Goal: Task Accomplishment & Management: Complete application form

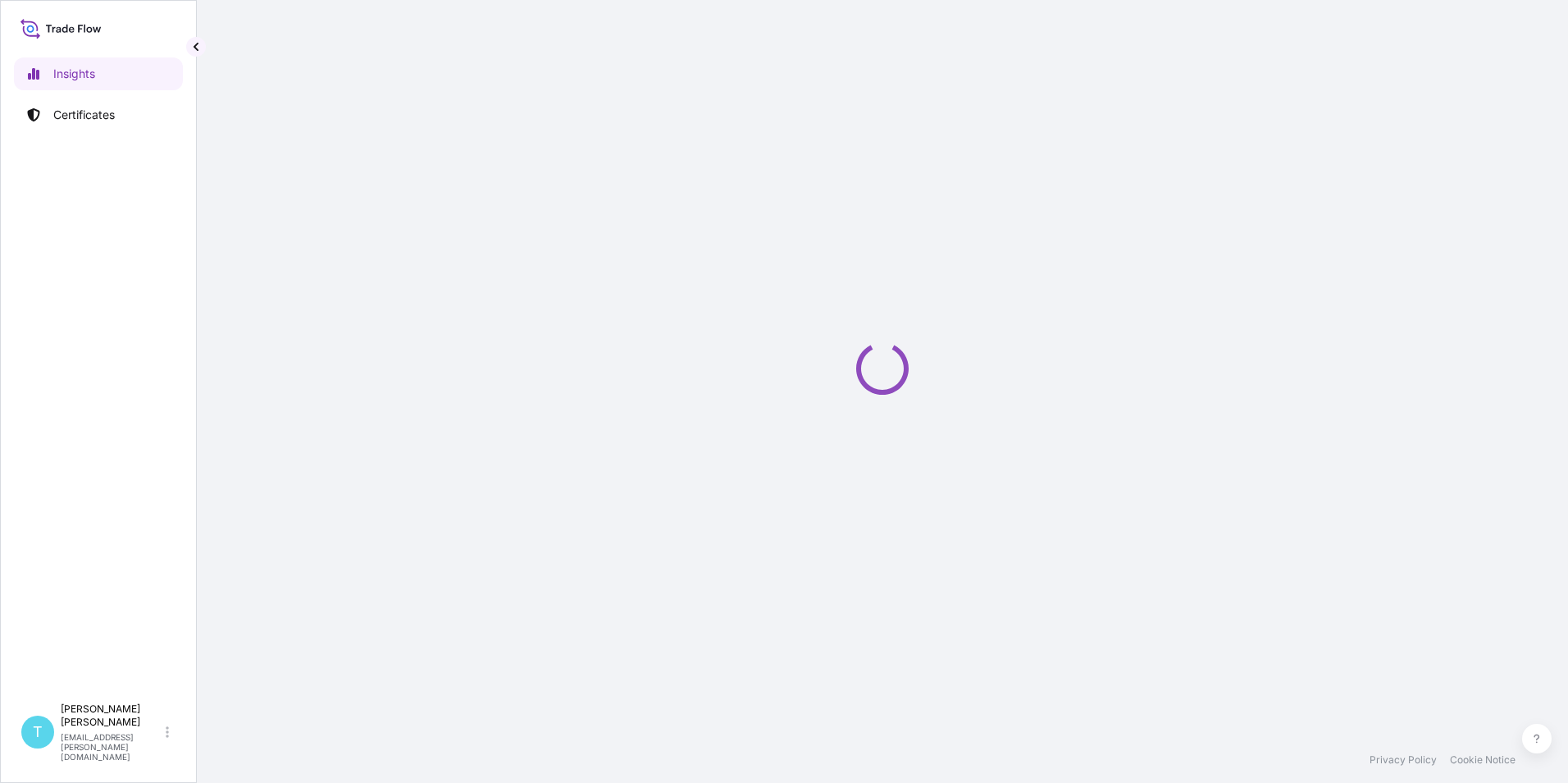
select select "2025"
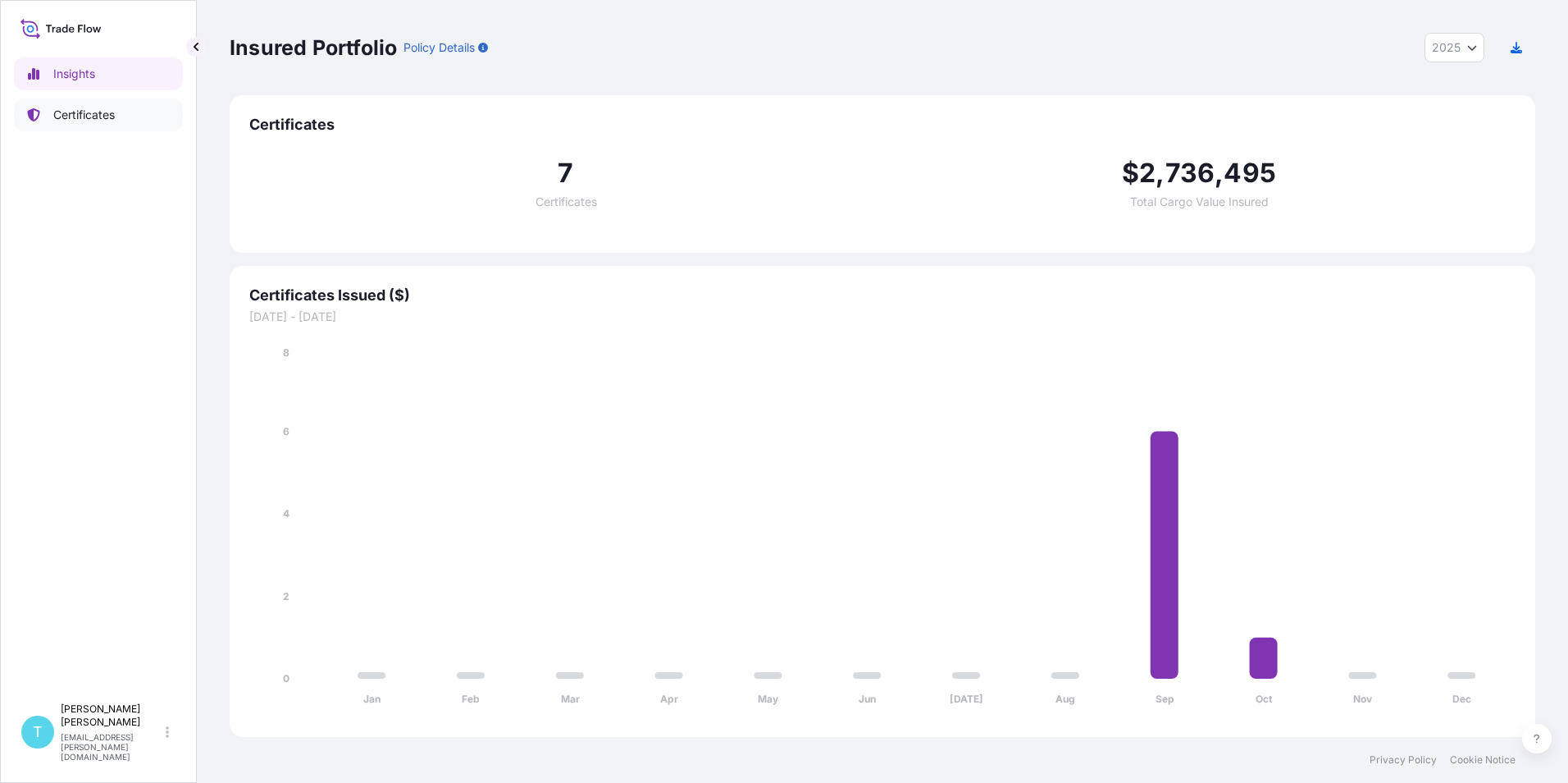
click at [79, 110] on p "Certificates" at bounding box center [84, 115] width 62 height 17
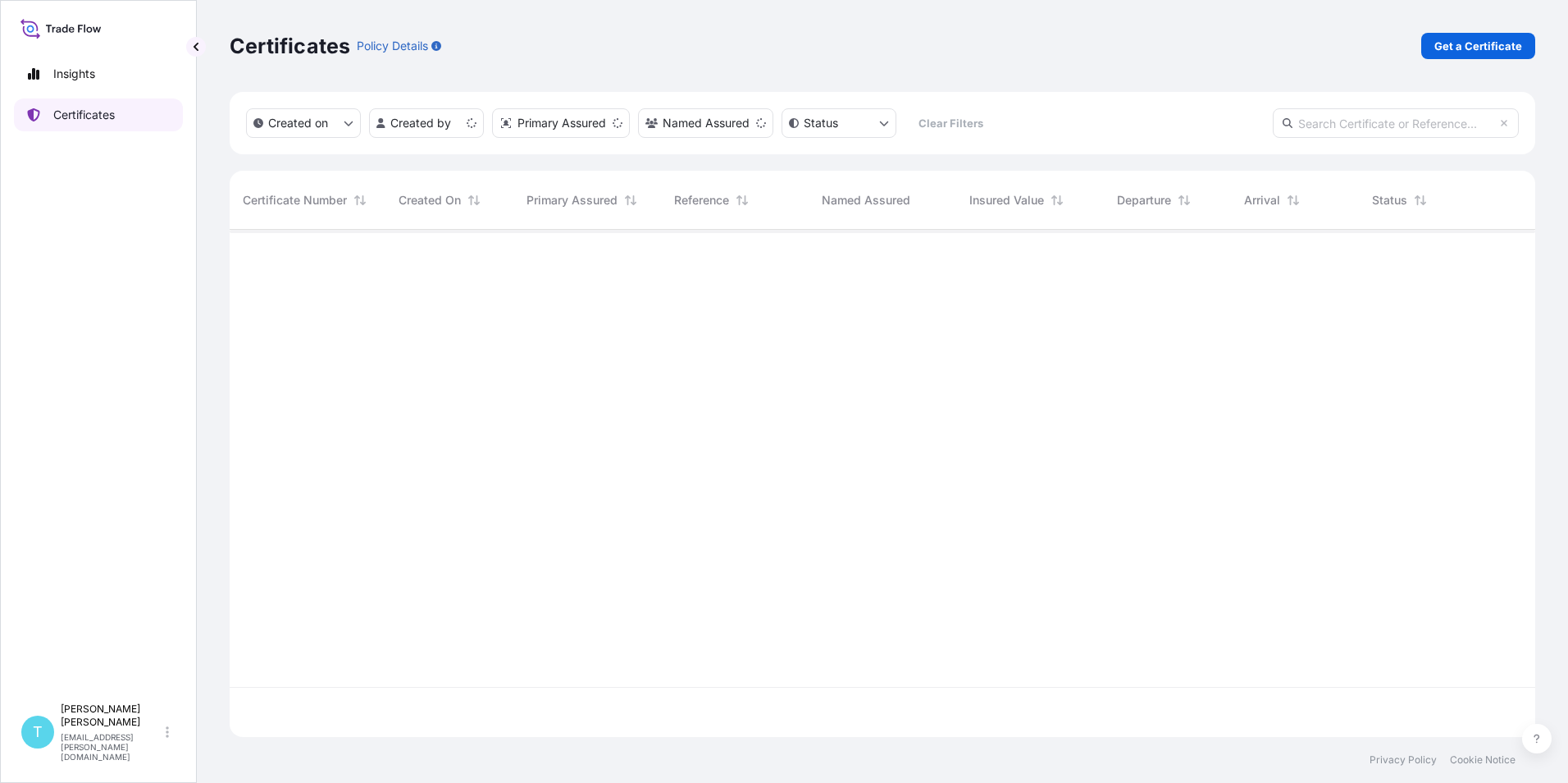
scroll to position [504, 1293]
click at [1479, 41] on p "Get a Certificate" at bounding box center [1478, 46] width 88 height 17
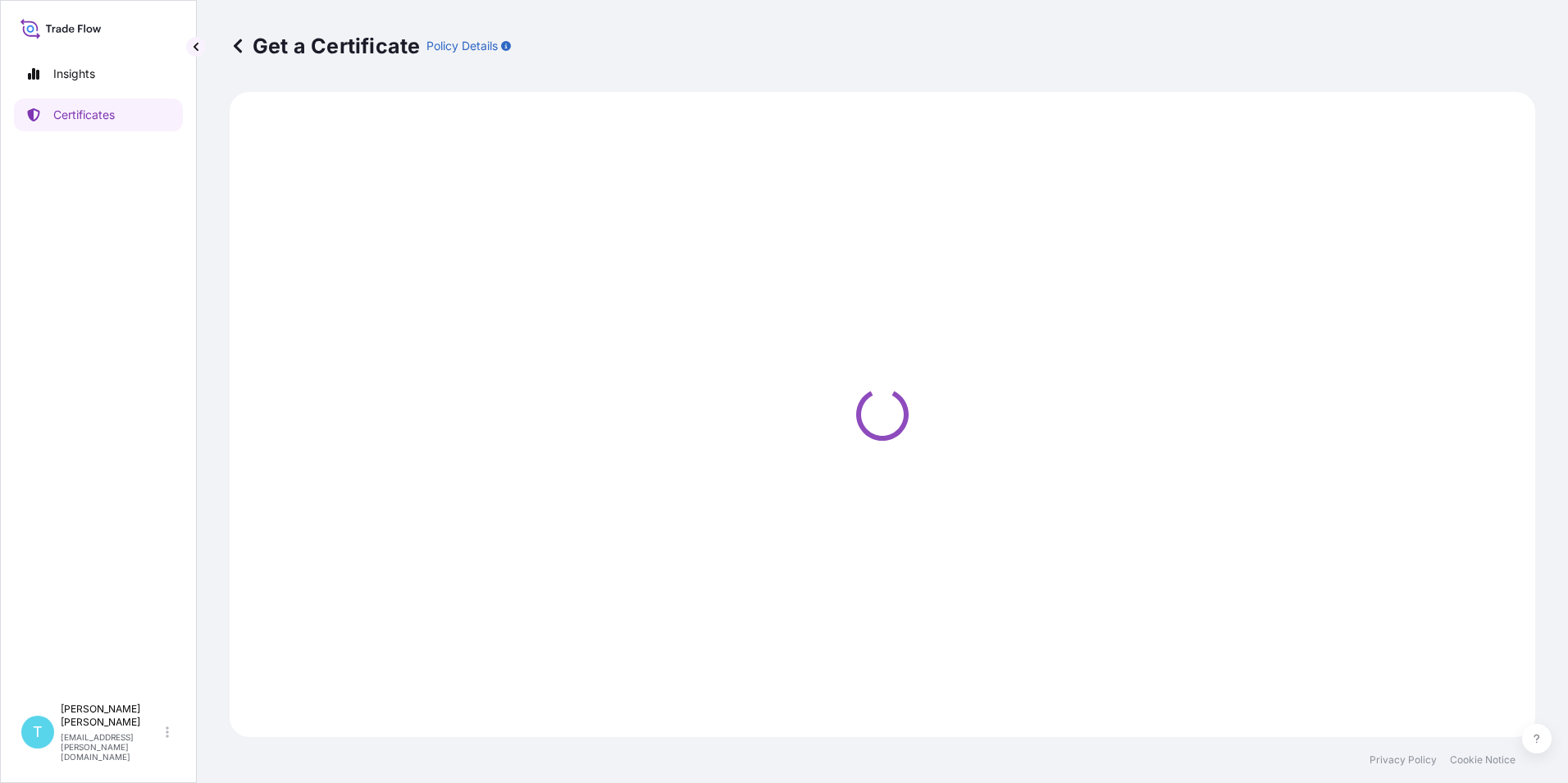
select select "Sea Vessel"
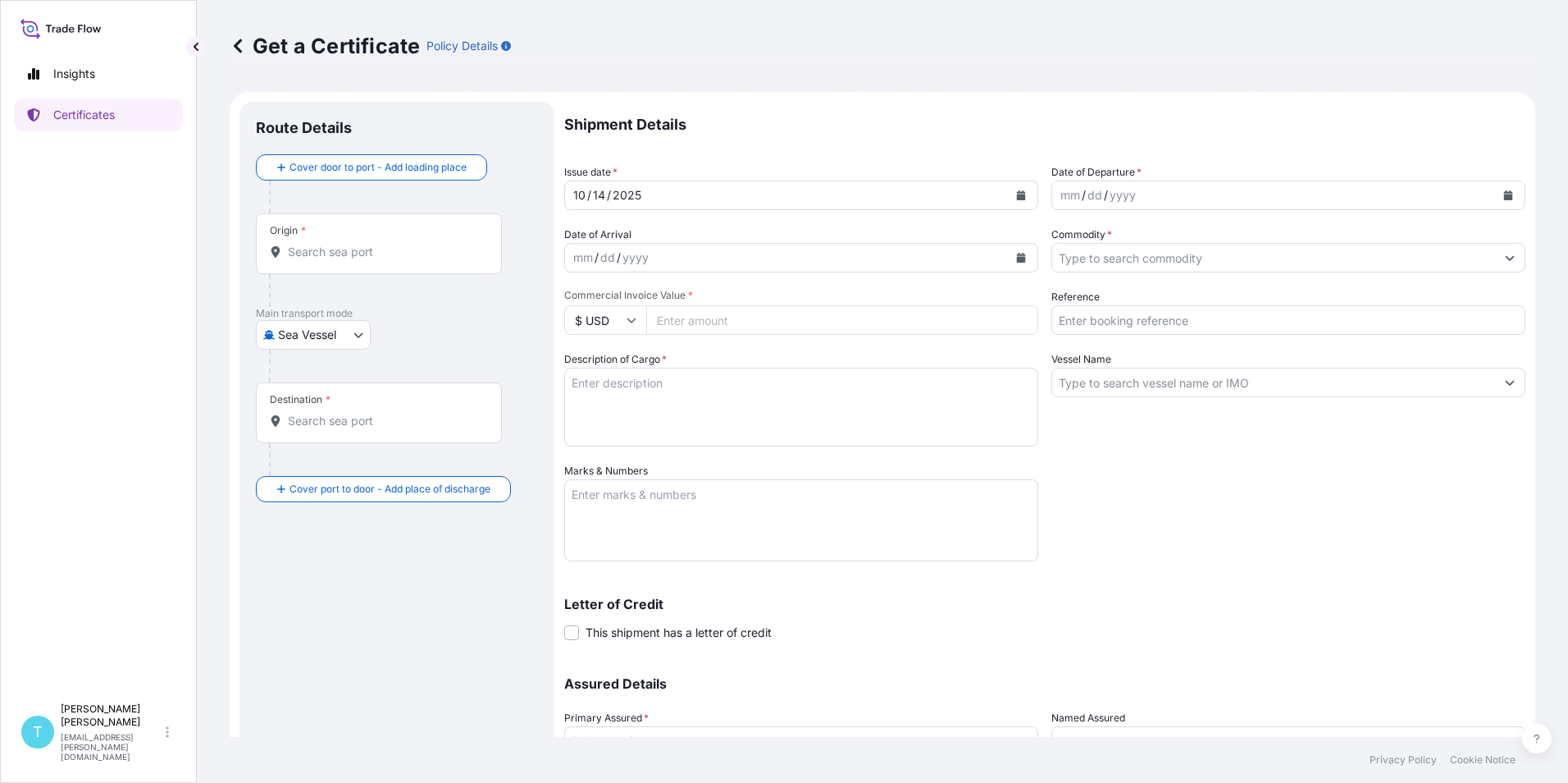
click at [1019, 188] on button "Calendar" at bounding box center [1021, 196] width 26 height 26
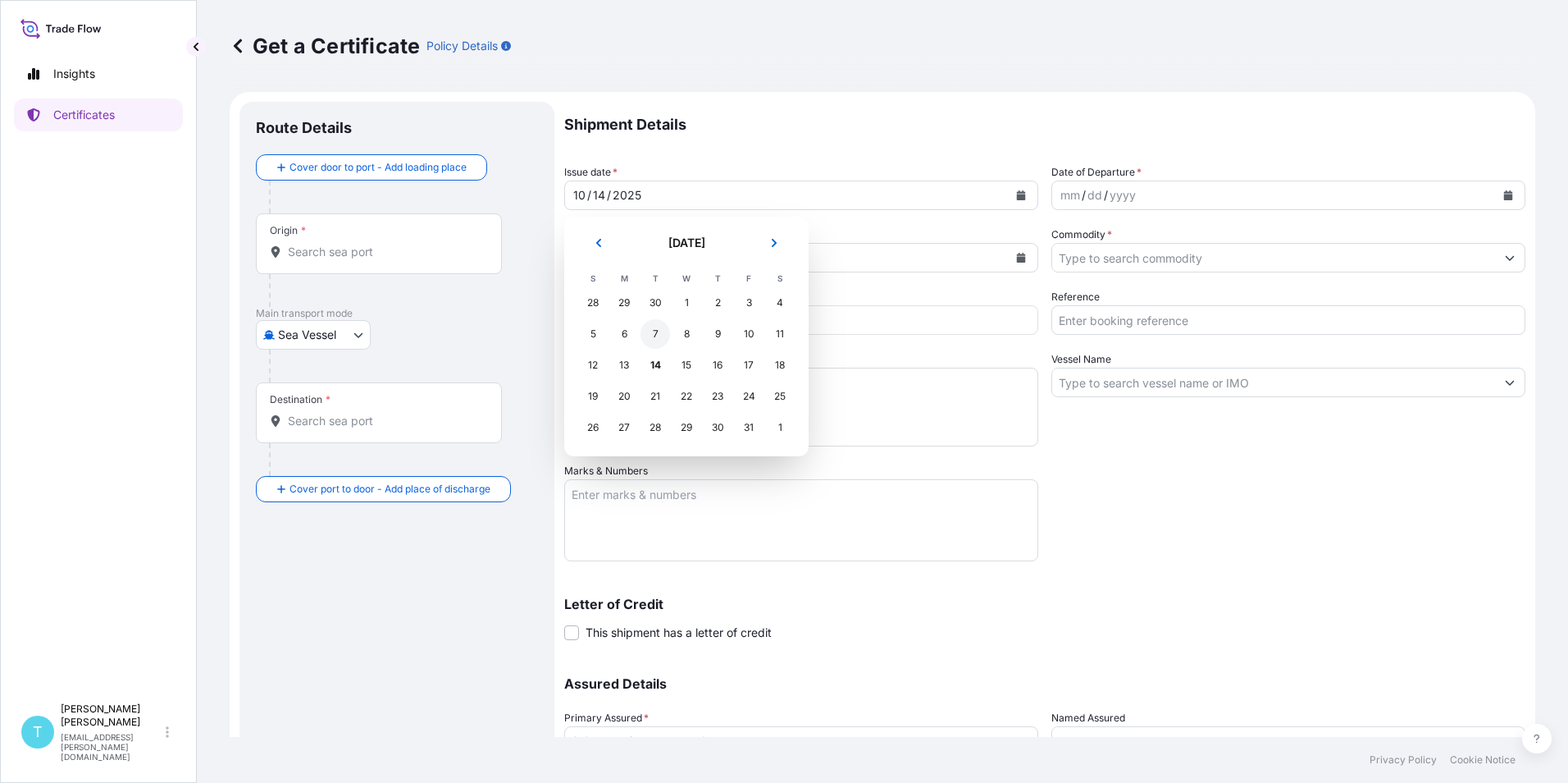
click at [657, 341] on div "7" at bounding box center [655, 334] width 30 height 30
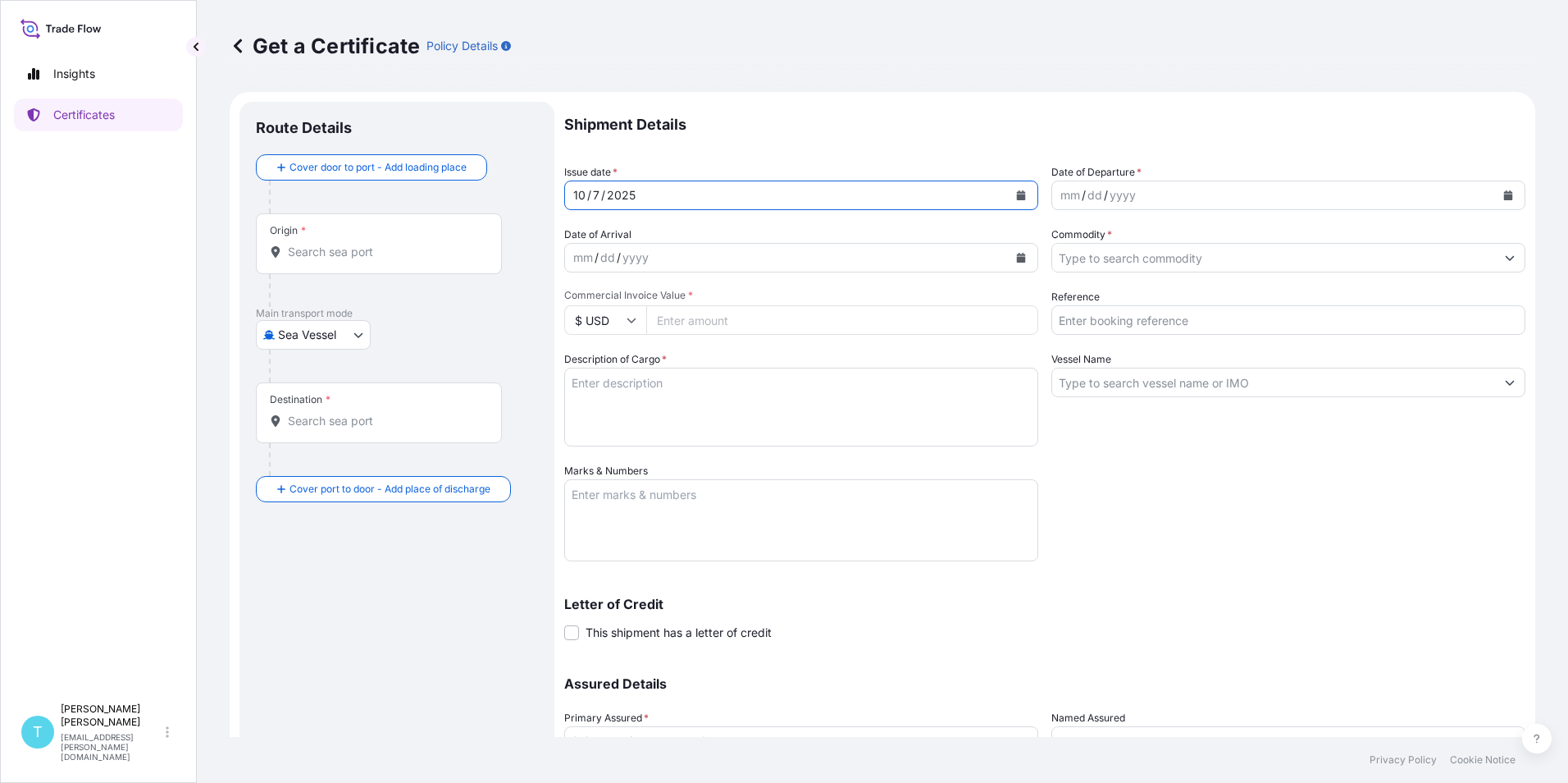
click at [1501, 197] on button "Calendar" at bounding box center [1508, 196] width 26 height 26
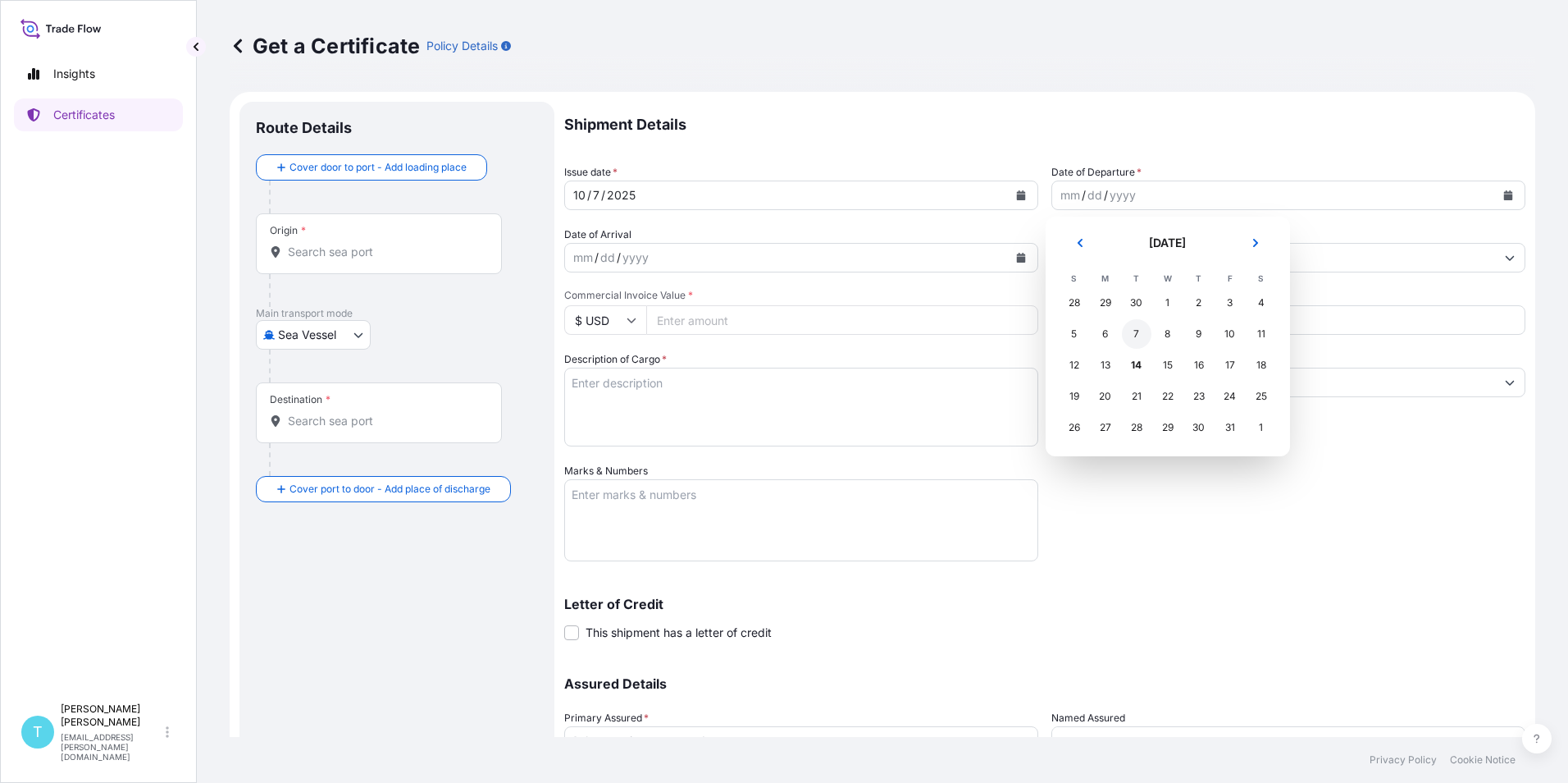
click at [1134, 334] on div "7" at bounding box center [1137, 334] width 30 height 30
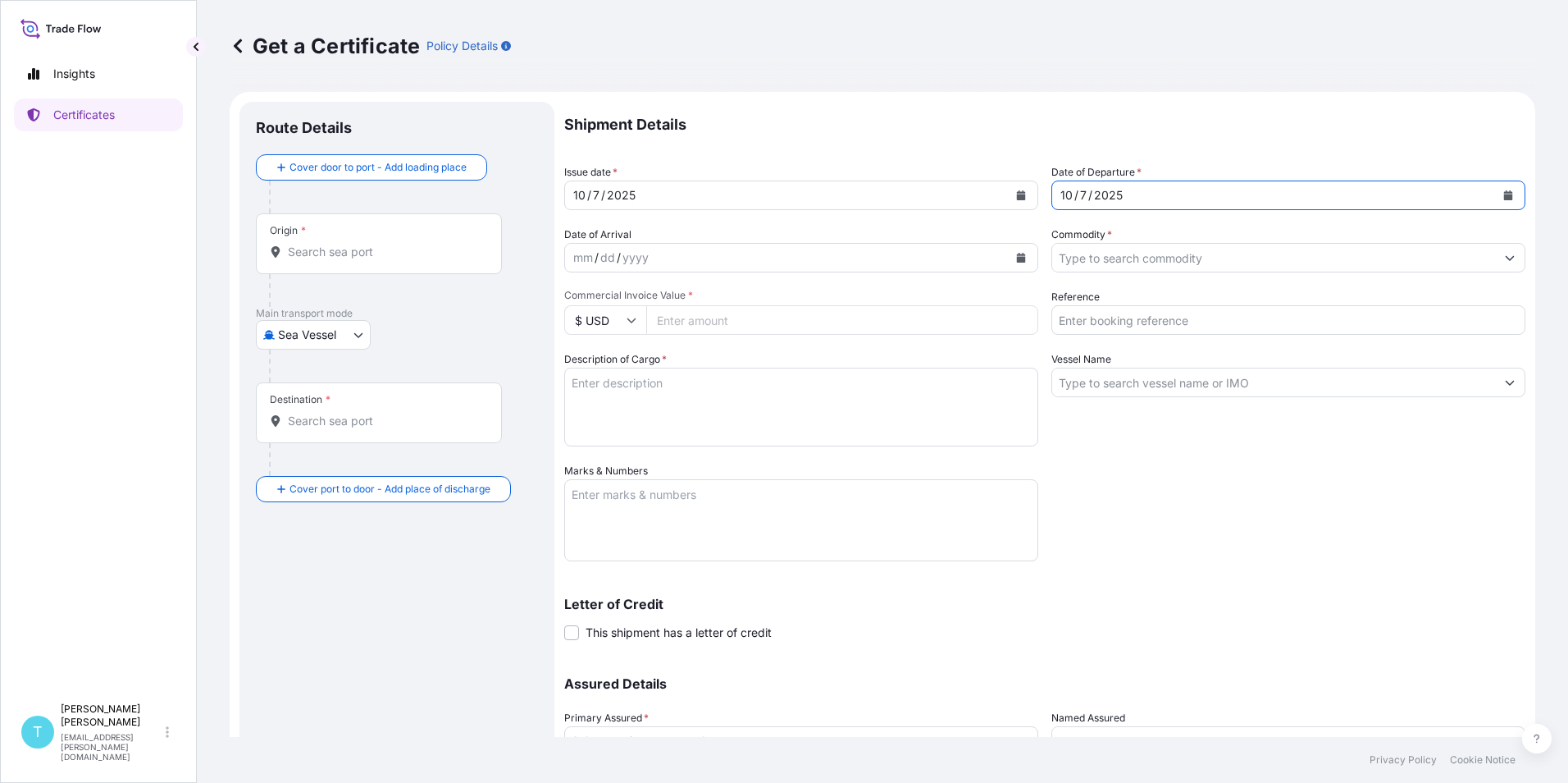
click at [1017, 257] on icon "Calendar" at bounding box center [1022, 257] width 9 height 10
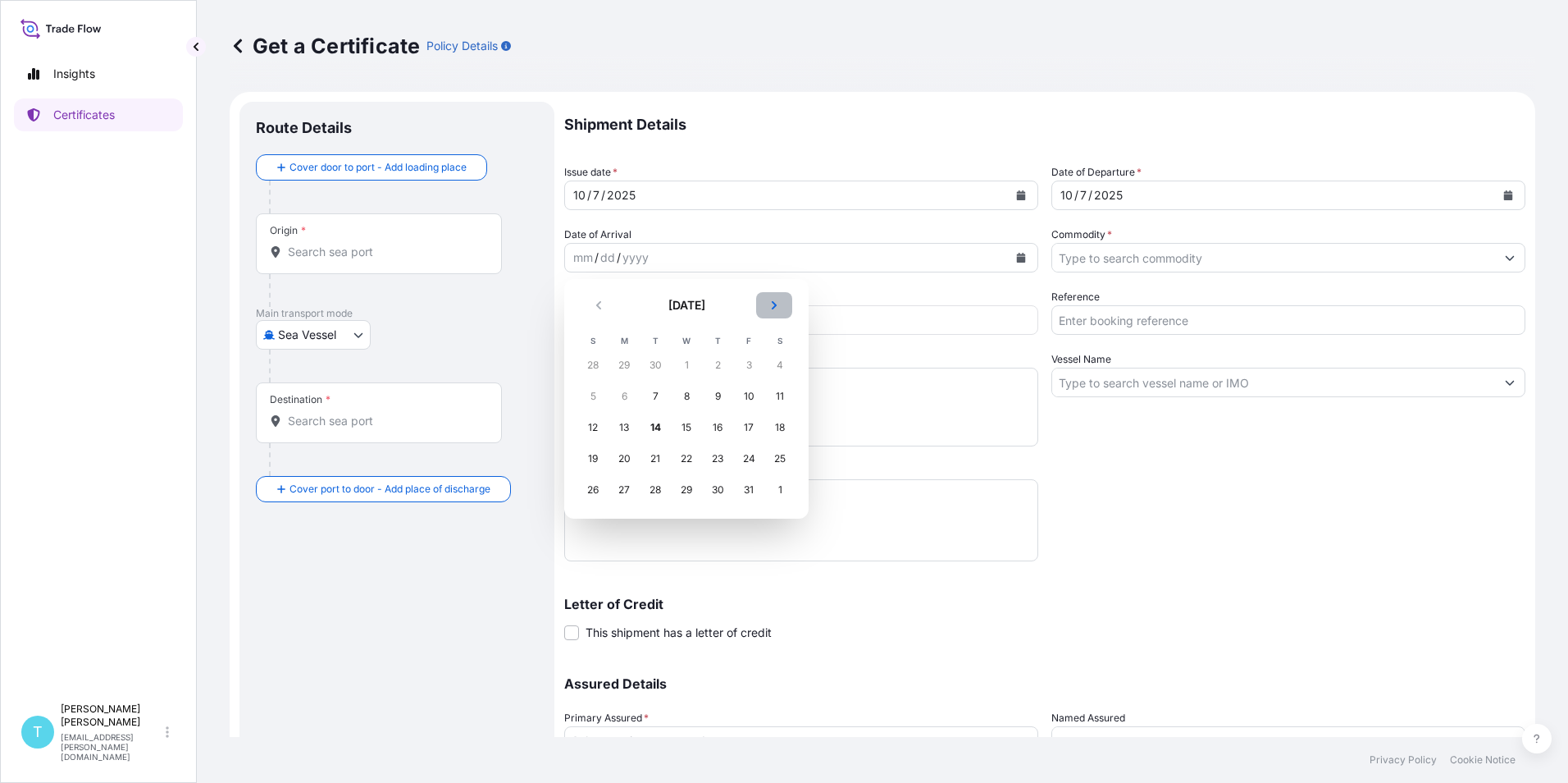
click at [779, 311] on button "Next" at bounding box center [774, 305] width 36 height 26
click at [622, 459] on div "17" at bounding box center [625, 459] width 30 height 30
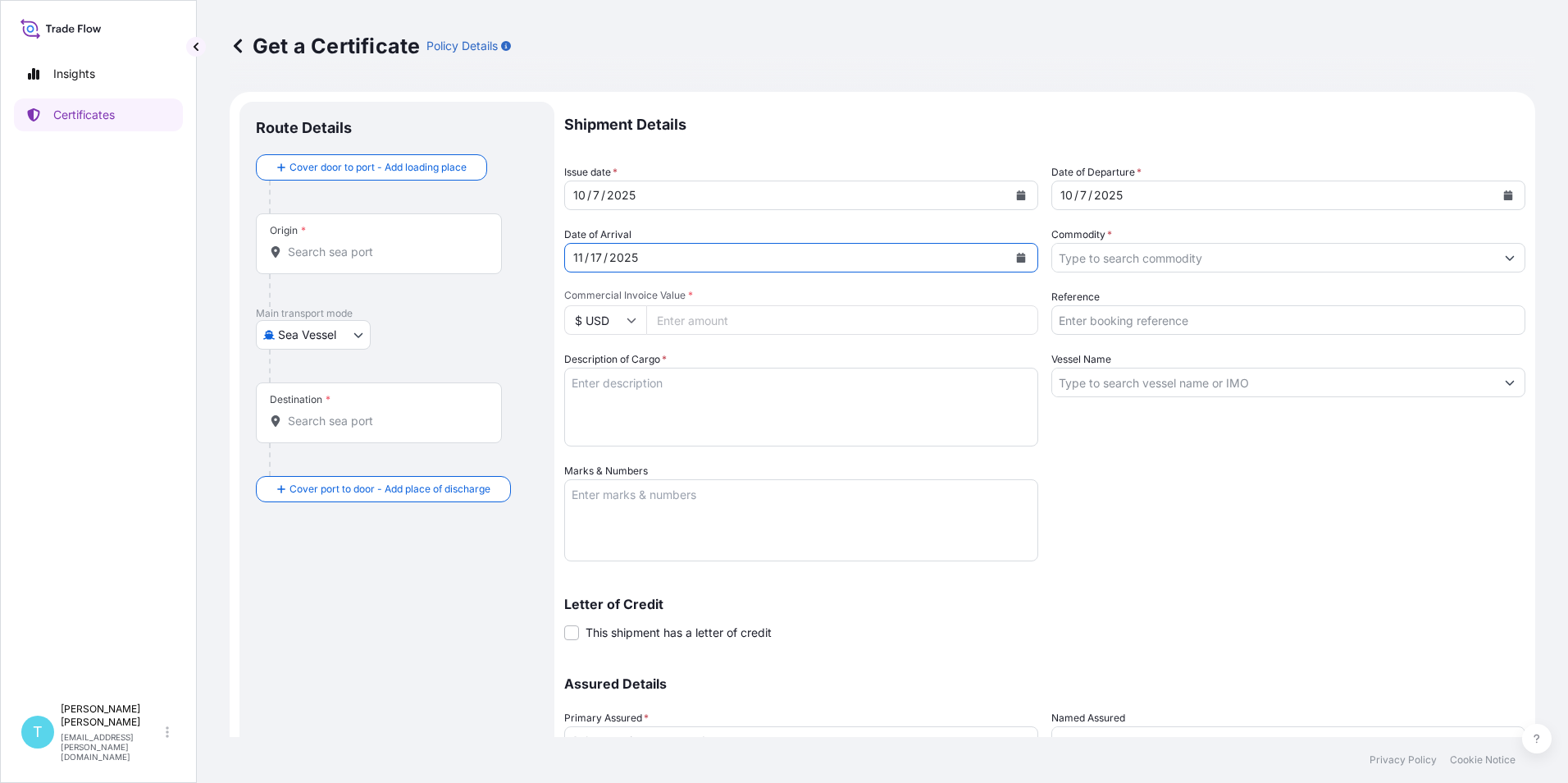
click at [1417, 263] on input "Commodity *" at bounding box center [1273, 258] width 443 height 30
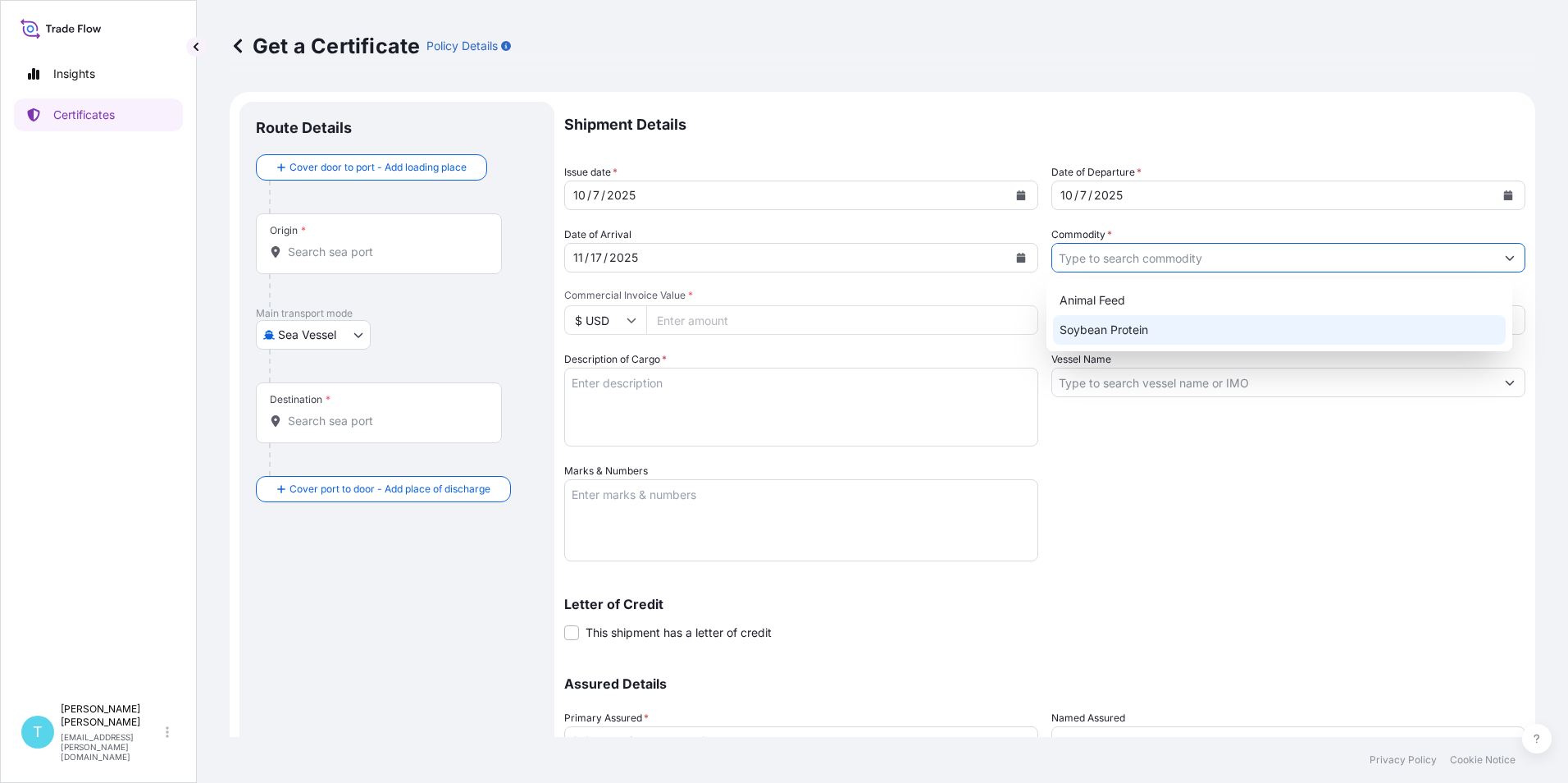
click at [1137, 329] on div "Soybean Protein" at bounding box center [1279, 330] width 453 height 30
type input "Soybean Protein"
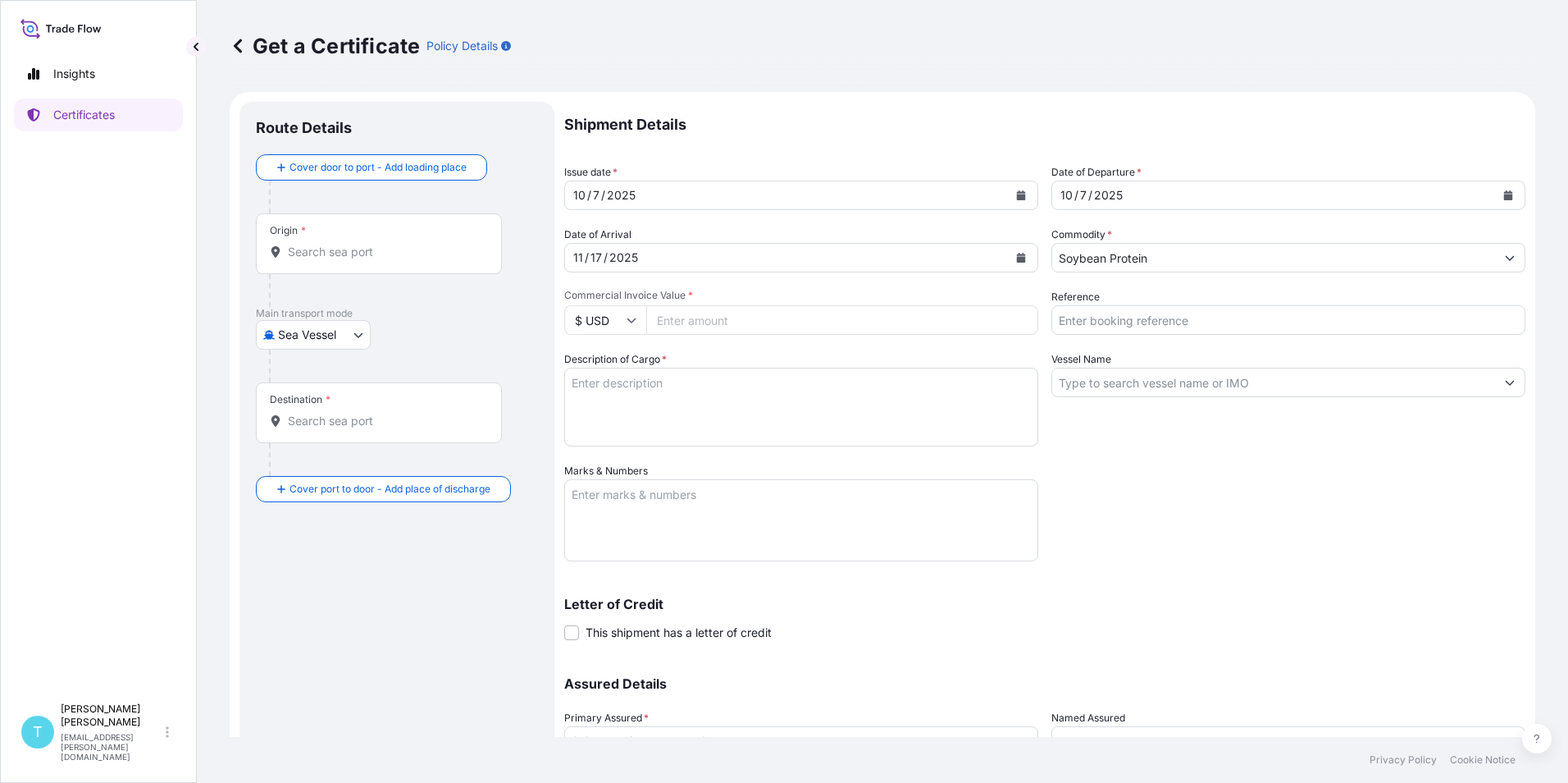
click at [740, 318] on input "Commercial Invoice Value *" at bounding box center [842, 320] width 392 height 30
type input "390263.25"
click at [1260, 544] on div "Shipment Details Issue date * [DATE] Date of Departure * [DATE] Date of Arrival…" at bounding box center [1045, 461] width 961 height 719
click at [1140, 317] on input "Reference" at bounding box center [1288, 320] width 474 height 30
type input "EBKG14325110"
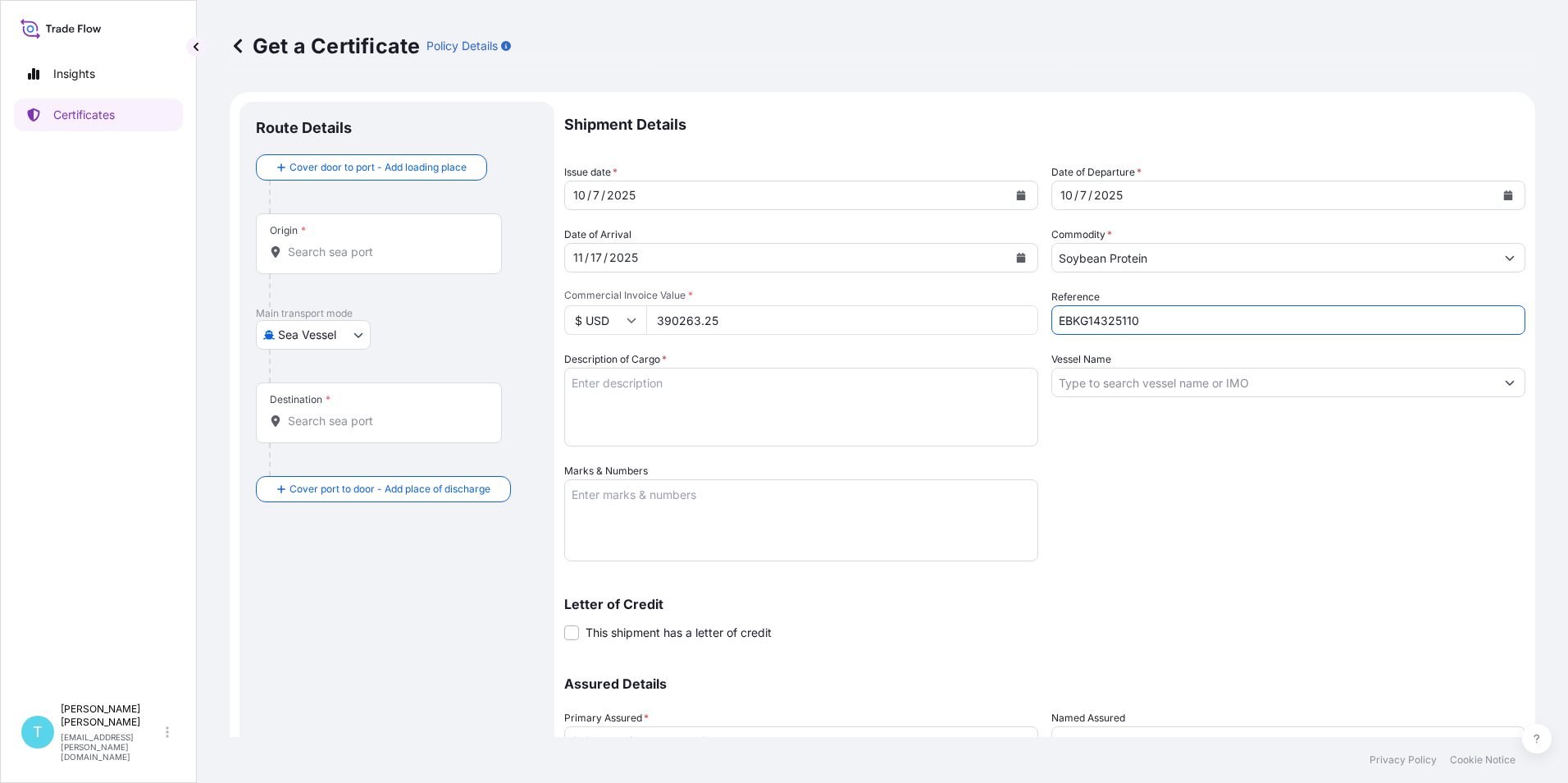
click at [1150, 512] on div "Shipment Details Issue date * [DATE] Date of Departure * [DATE] Date of Arrival…" at bounding box center [1045, 461] width 961 height 719
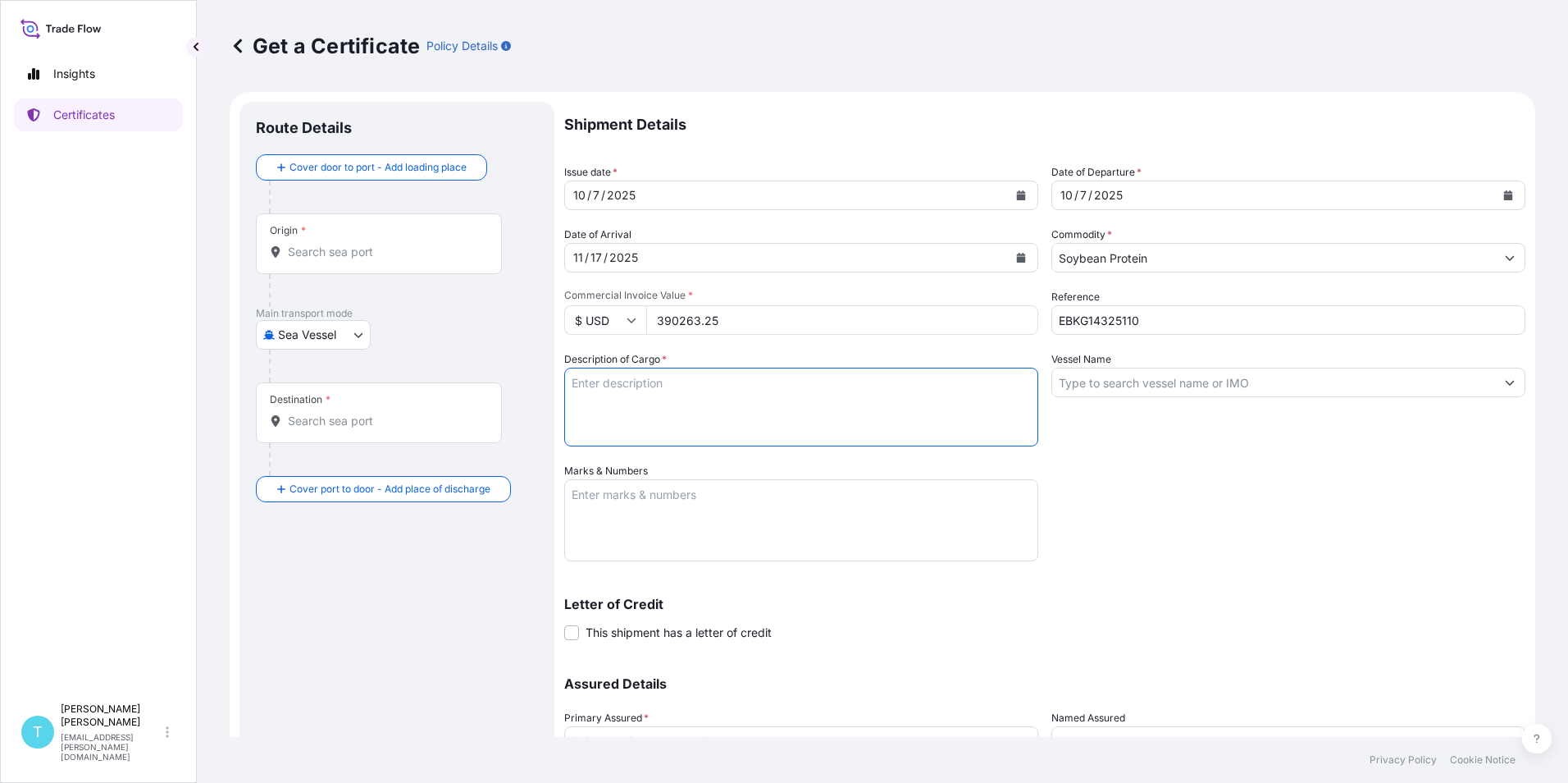
click at [723, 375] on textarea "Description of Cargo *" at bounding box center [801, 407] width 474 height 79
type textarea "ME PRO PLATINIUM"
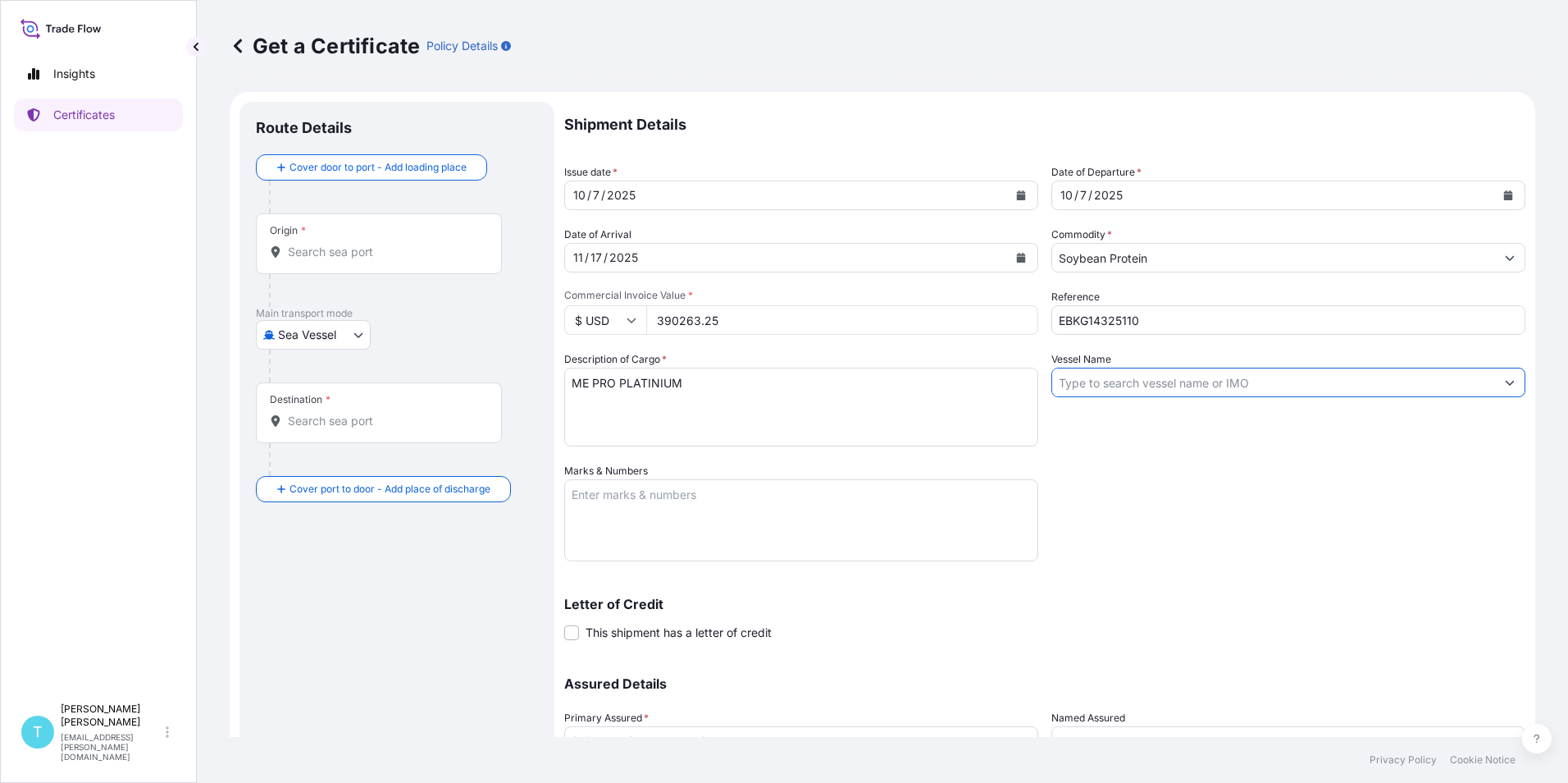
click at [1179, 377] on input "Vessel Name" at bounding box center [1273, 383] width 443 height 30
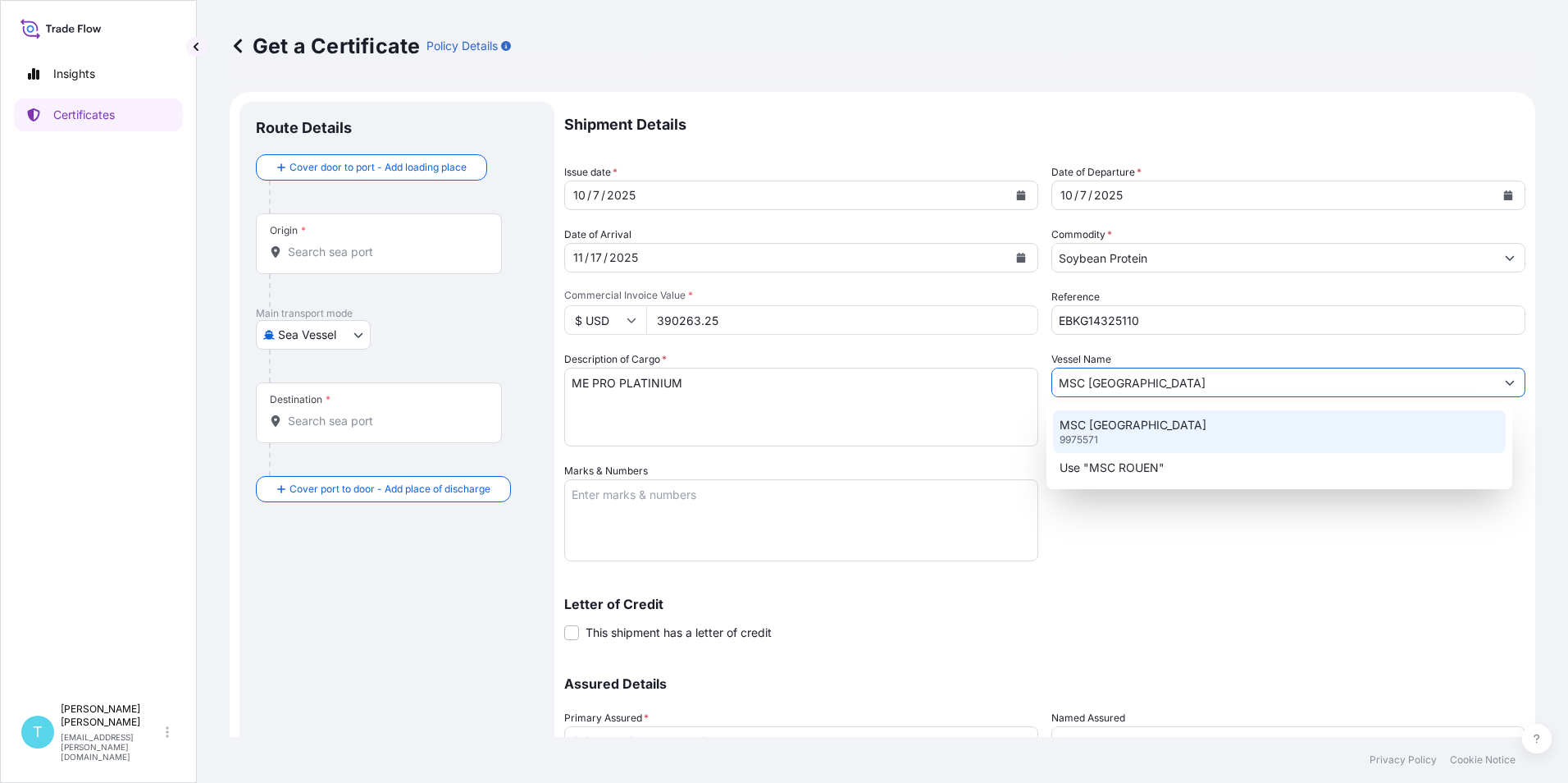
click at [1101, 440] on div "MSC [GEOGRAPHIC_DATA] 9975571" at bounding box center [1279, 432] width 453 height 43
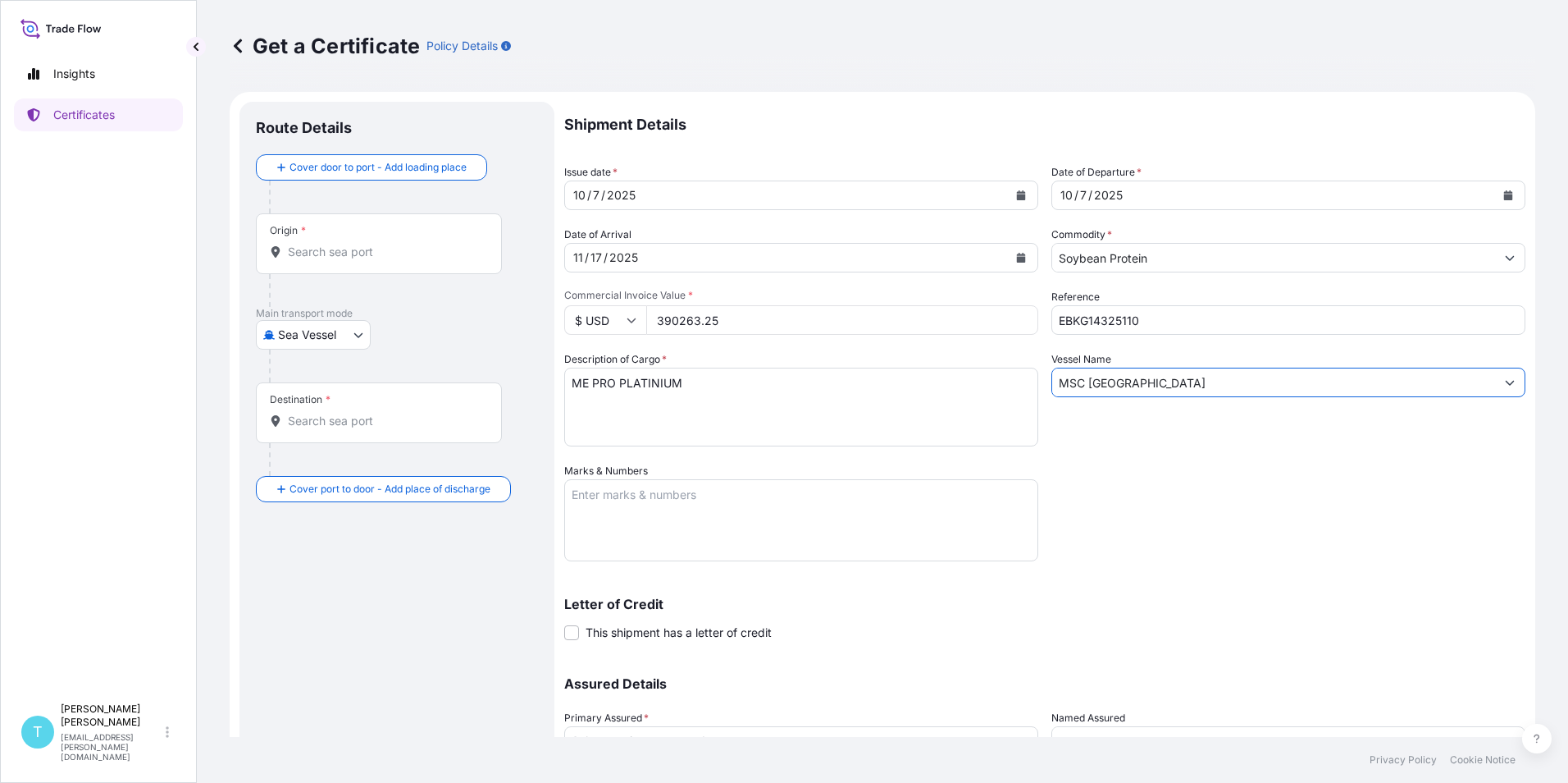
type input "MSC [GEOGRAPHIC_DATA]"
click at [1105, 554] on div "Shipment Details Issue date * [DATE] Date of Departure * [DATE] Date of Arrival…" at bounding box center [1045, 461] width 961 height 719
click at [701, 506] on textarea "Marks & Numbers" at bounding box center [801, 520] width 474 height 82
click at [1304, 506] on div "Shipment Details Issue date * [DATE] Date of Departure * [DATE] Date of Arrival…" at bounding box center [1045, 461] width 961 height 719
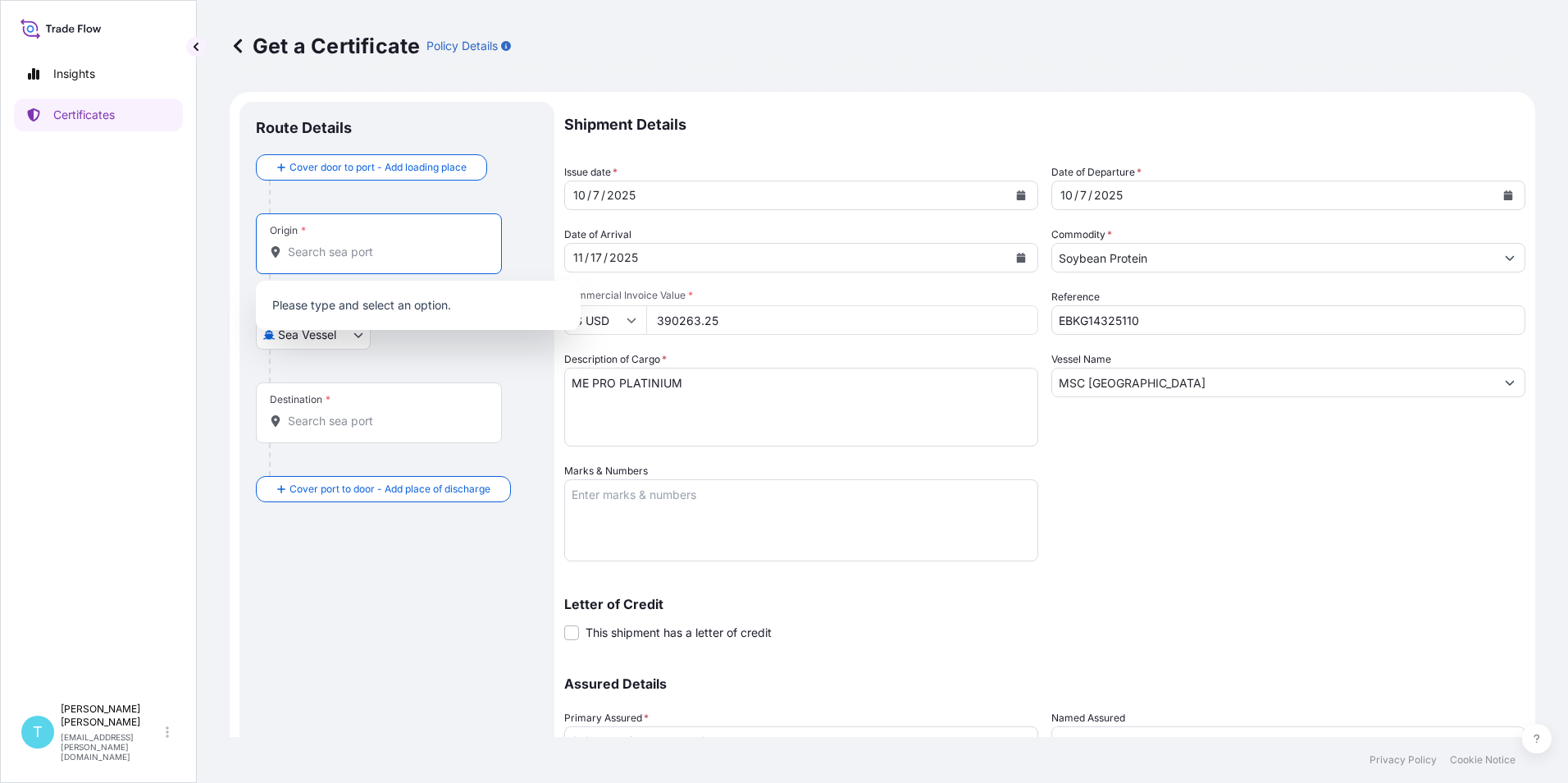
click at [397, 250] on input "Origin *" at bounding box center [384, 253] width 194 height 17
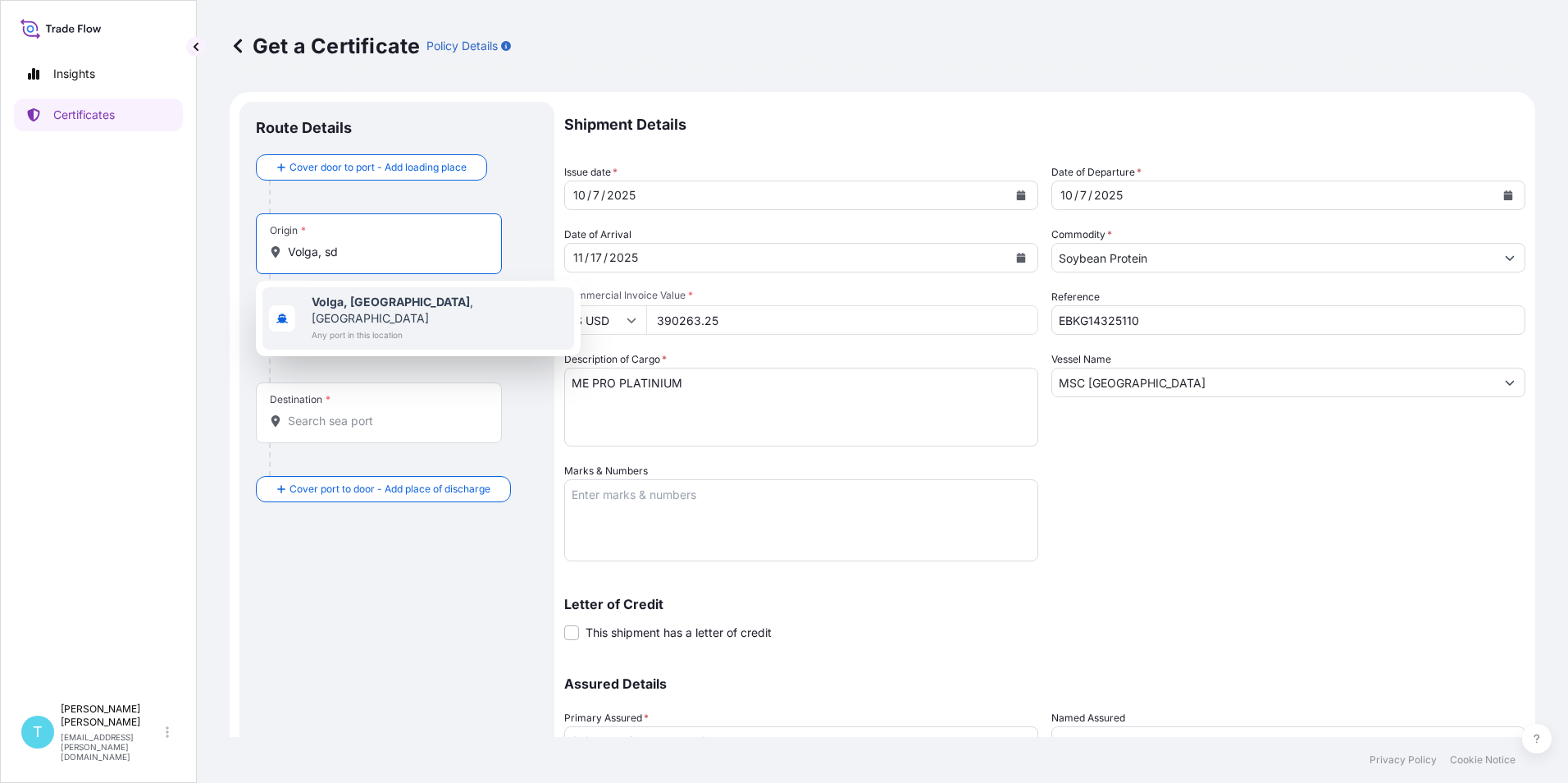
click at [338, 301] on b "Volga, [GEOGRAPHIC_DATA]" at bounding box center [390, 301] width 158 height 14
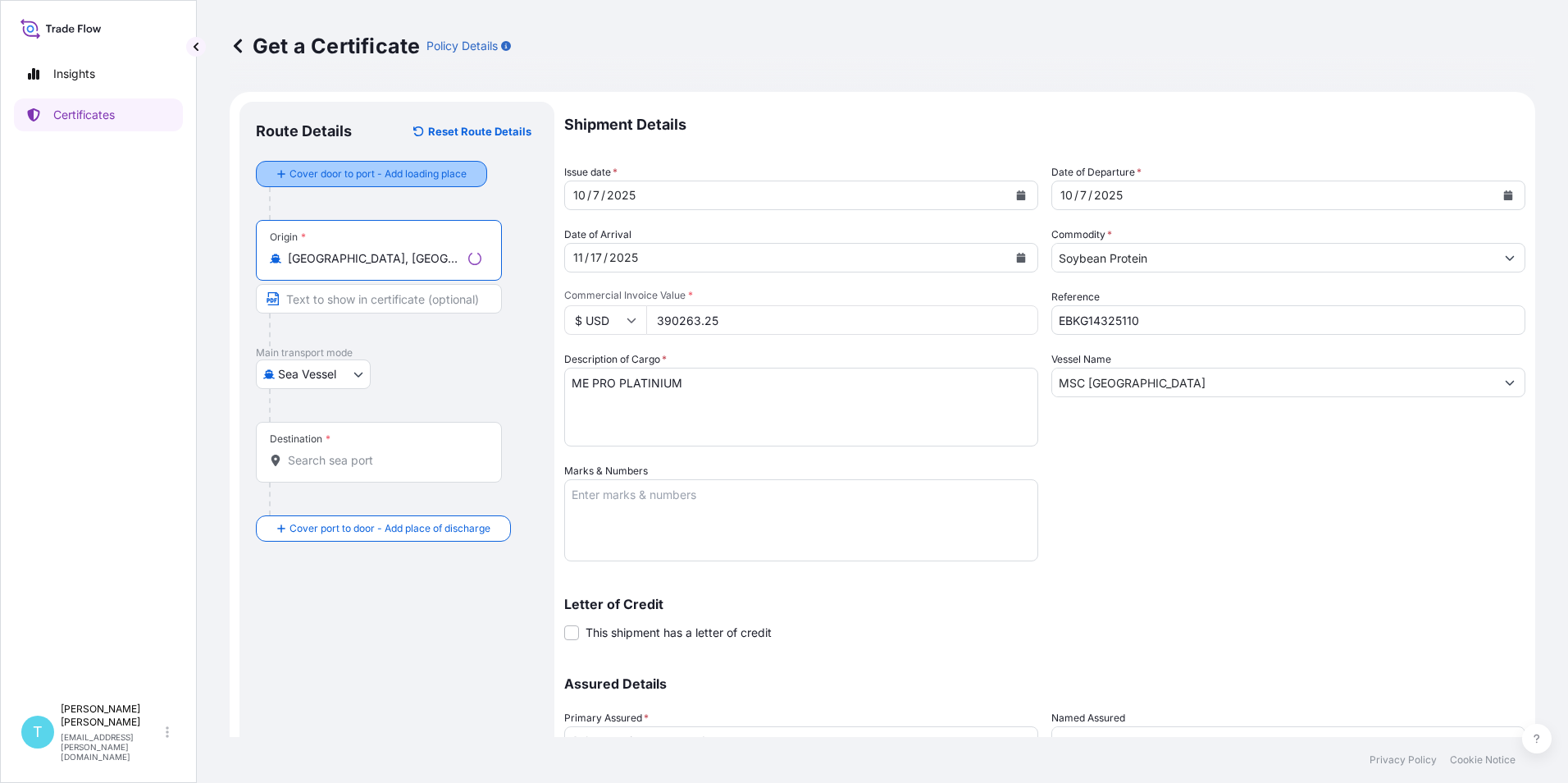
type input "[GEOGRAPHIC_DATA], [GEOGRAPHIC_DATA], [GEOGRAPHIC_DATA]"
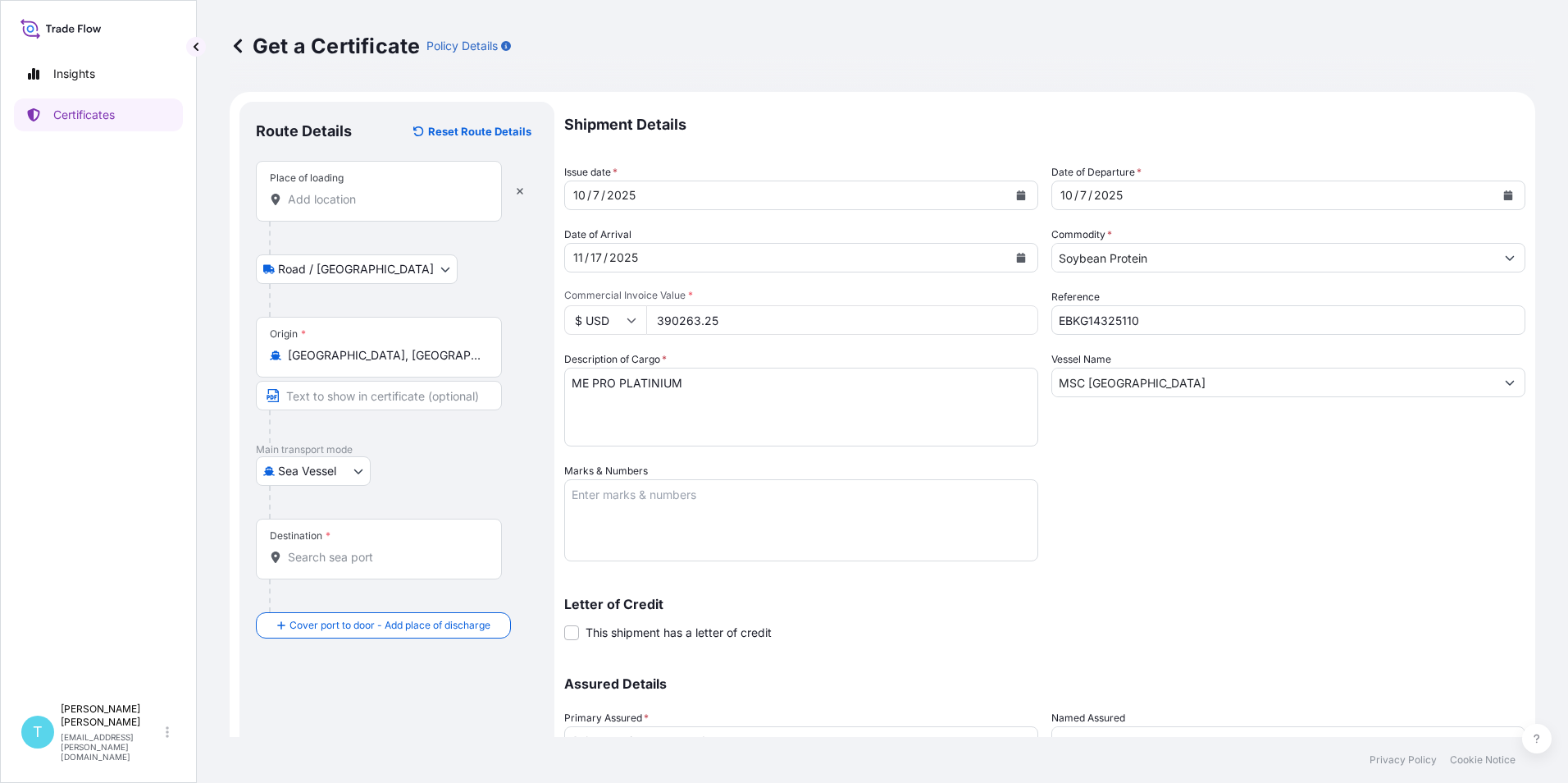
click at [348, 341] on div "Origin * [GEOGRAPHIC_DATA], [GEOGRAPHIC_DATA], [GEOGRAPHIC_DATA]" at bounding box center [379, 347] width 246 height 61
click at [348, 347] on input "[GEOGRAPHIC_DATA], [GEOGRAPHIC_DATA], [GEOGRAPHIC_DATA]" at bounding box center [384, 355] width 194 height 17
drag, startPoint x: 348, startPoint y: 340, endPoint x: 302, endPoint y: 370, distance: 54.9
click at [302, 373] on div "Origin * [GEOGRAPHIC_DATA], [GEOGRAPHIC_DATA], [GEOGRAPHIC_DATA]" at bounding box center [379, 347] width 246 height 61
click at [302, 364] on input "[GEOGRAPHIC_DATA], [GEOGRAPHIC_DATA], [GEOGRAPHIC_DATA]" at bounding box center [384, 355] width 194 height 17
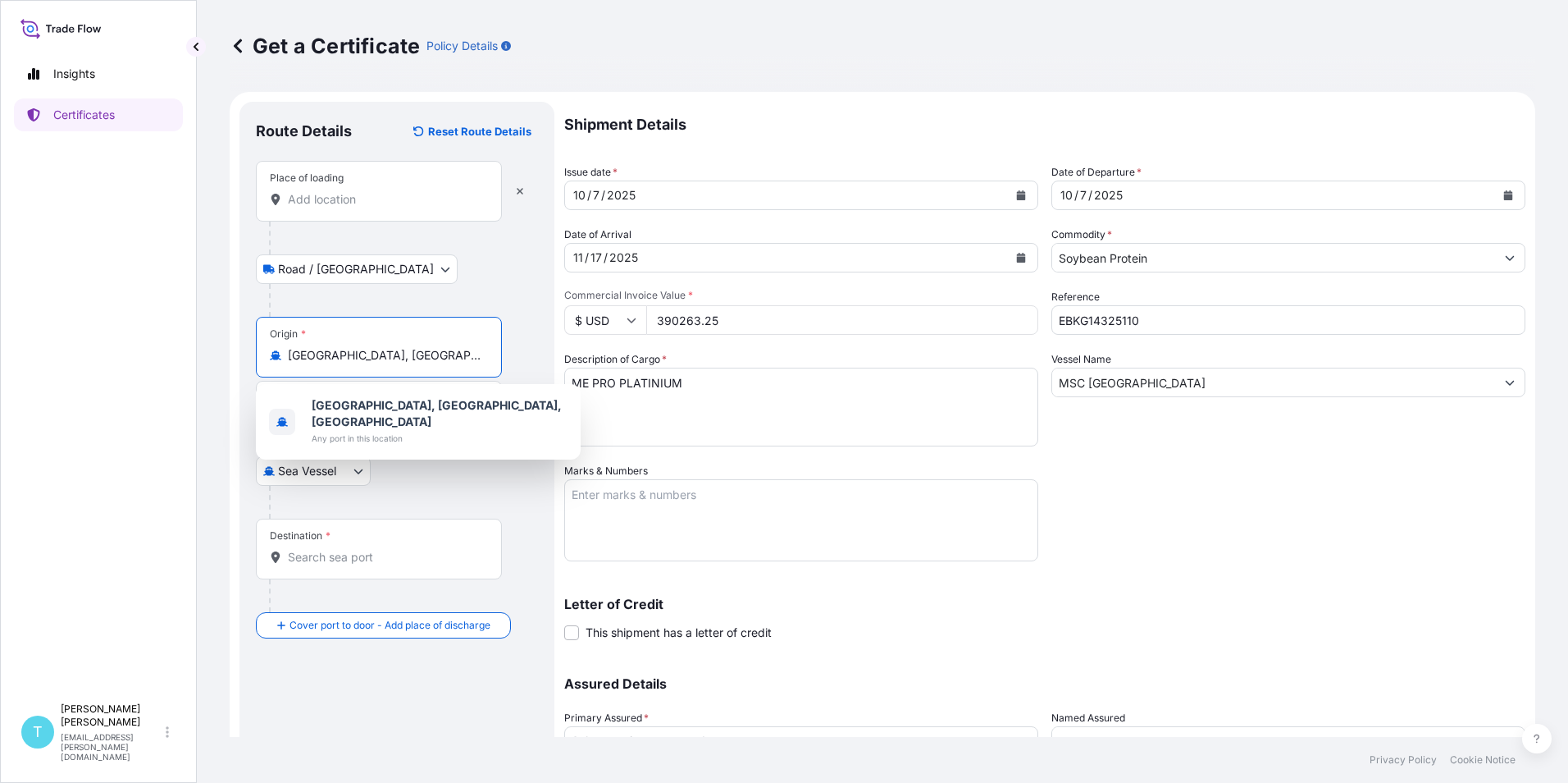
drag, startPoint x: 380, startPoint y: 357, endPoint x: 237, endPoint y: 362, distance: 143.1
click at [237, 362] on form "Route Details Reset Route Details Place of loading Road / Inland Road / Inland …" at bounding box center [883, 485] width 1306 height 786
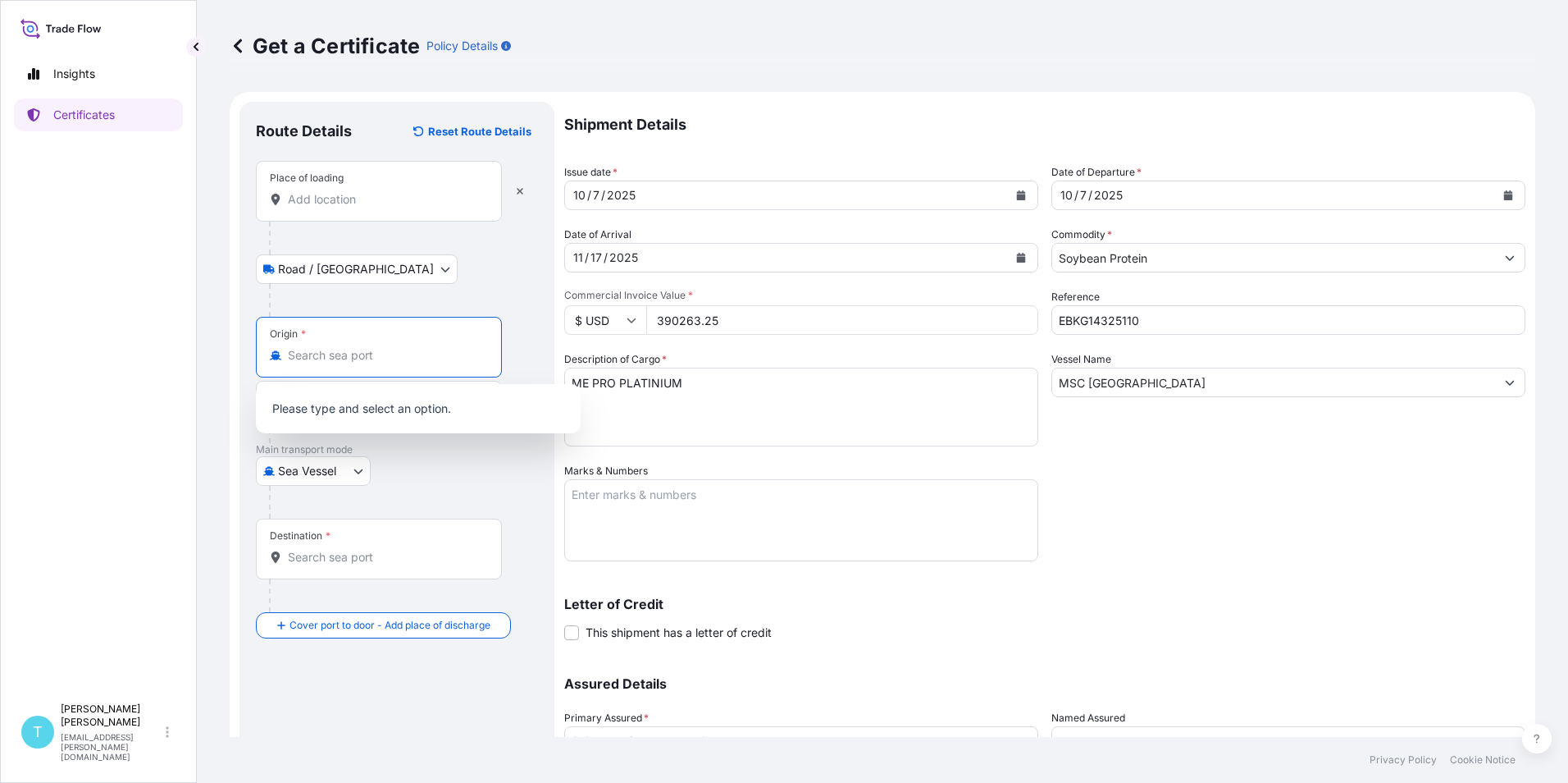
type input "[GEOGRAPHIC_DATA], [GEOGRAPHIC_DATA], [GEOGRAPHIC_DATA]"
click at [361, 204] on input "Place of loading" at bounding box center [384, 199] width 194 height 17
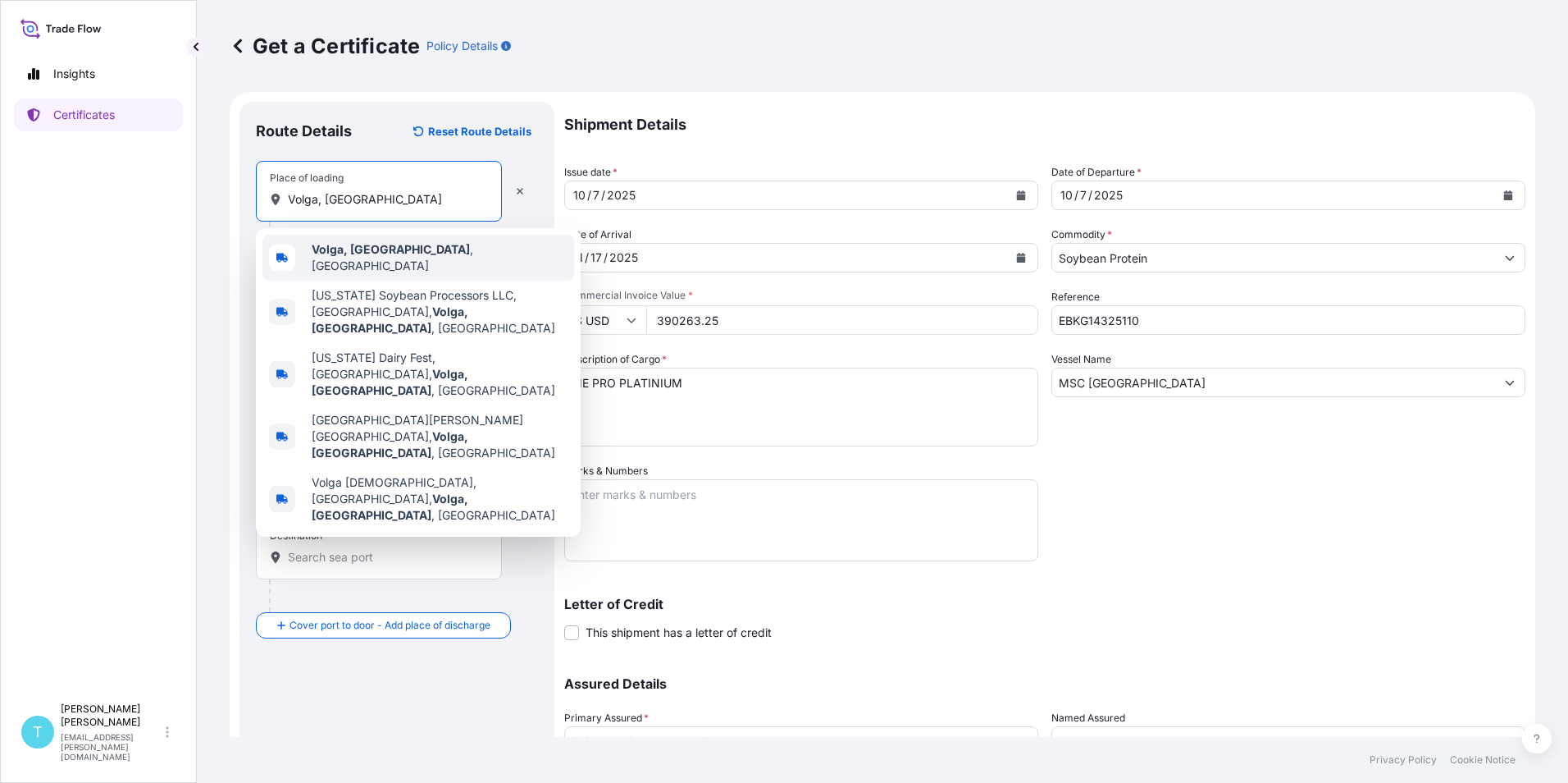
click at [338, 254] on b "Volga, [GEOGRAPHIC_DATA]" at bounding box center [390, 249] width 158 height 14
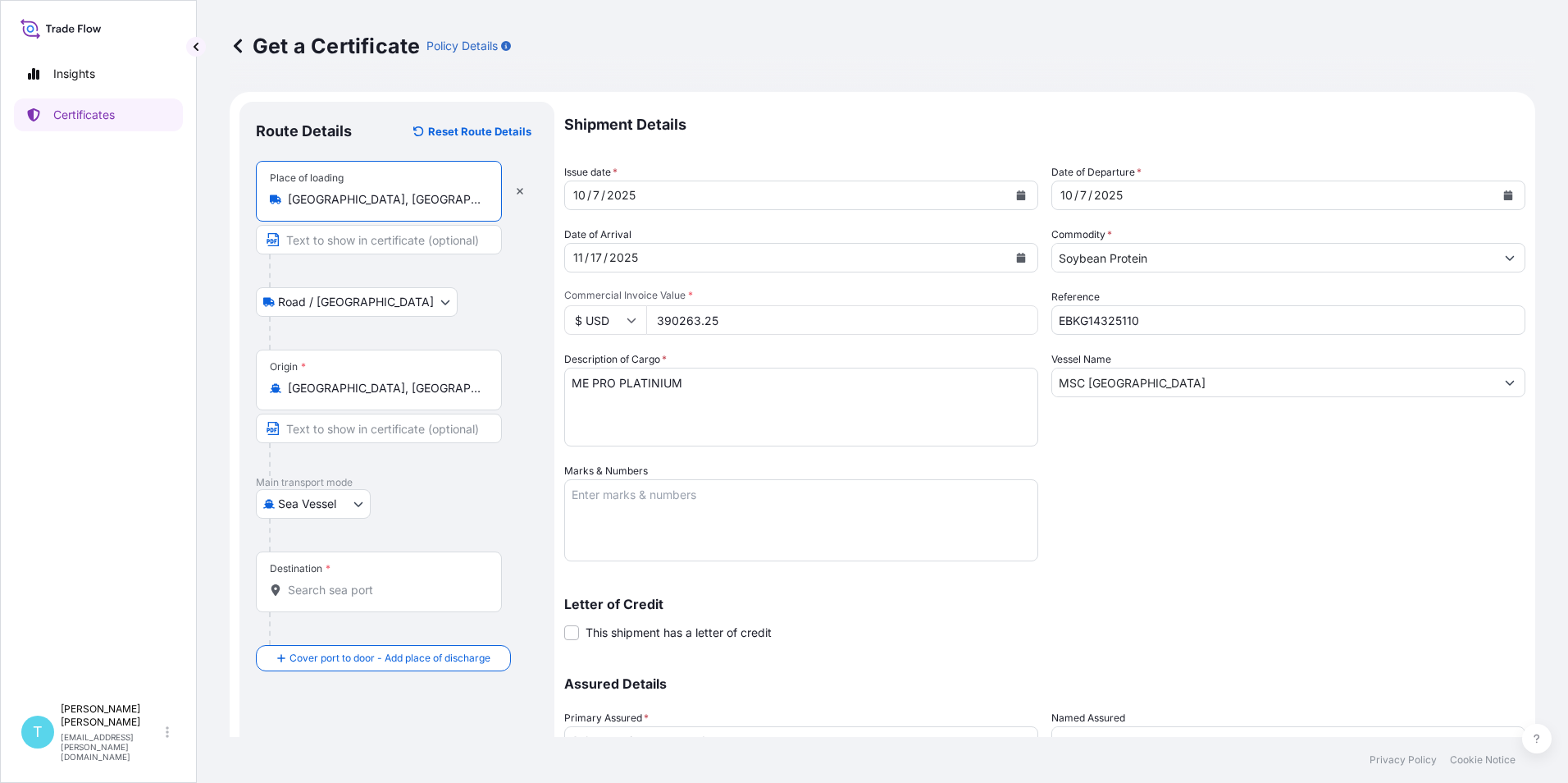
type input "[GEOGRAPHIC_DATA], [GEOGRAPHIC_DATA], [GEOGRAPHIC_DATA]"
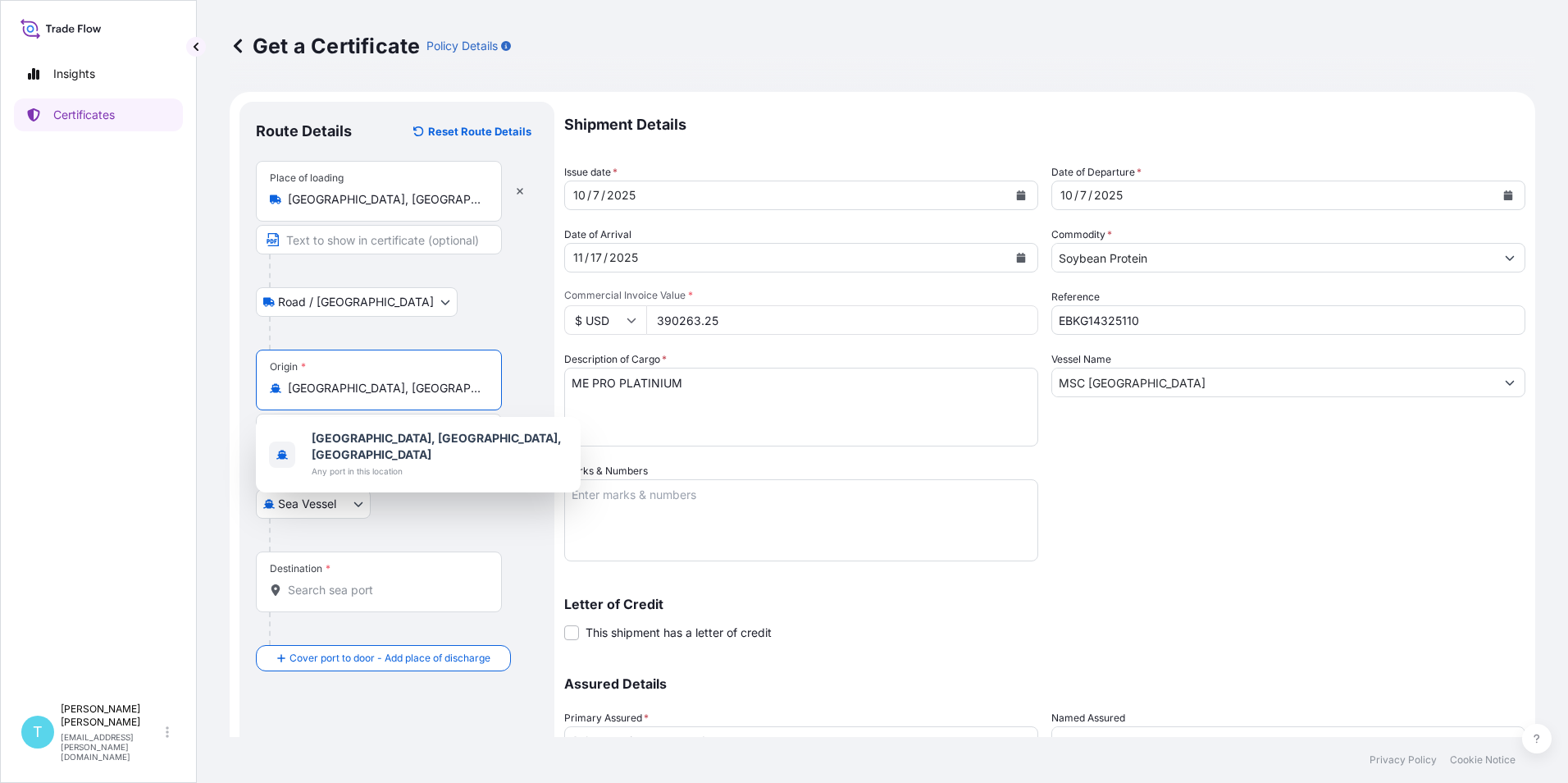
drag, startPoint x: 401, startPoint y: 399, endPoint x: 272, endPoint y: 390, distance: 129.3
click at [272, 390] on div "Origin * [GEOGRAPHIC_DATA], [GEOGRAPHIC_DATA], [GEOGRAPHIC_DATA]" at bounding box center [379, 380] width 246 height 61
drag, startPoint x: 392, startPoint y: 394, endPoint x: 262, endPoint y: 391, distance: 130.0
click at [262, 391] on div "Origin * [GEOGRAPHIC_DATA], [GEOGRAPHIC_DATA], [GEOGRAPHIC_DATA]" at bounding box center [379, 380] width 246 height 61
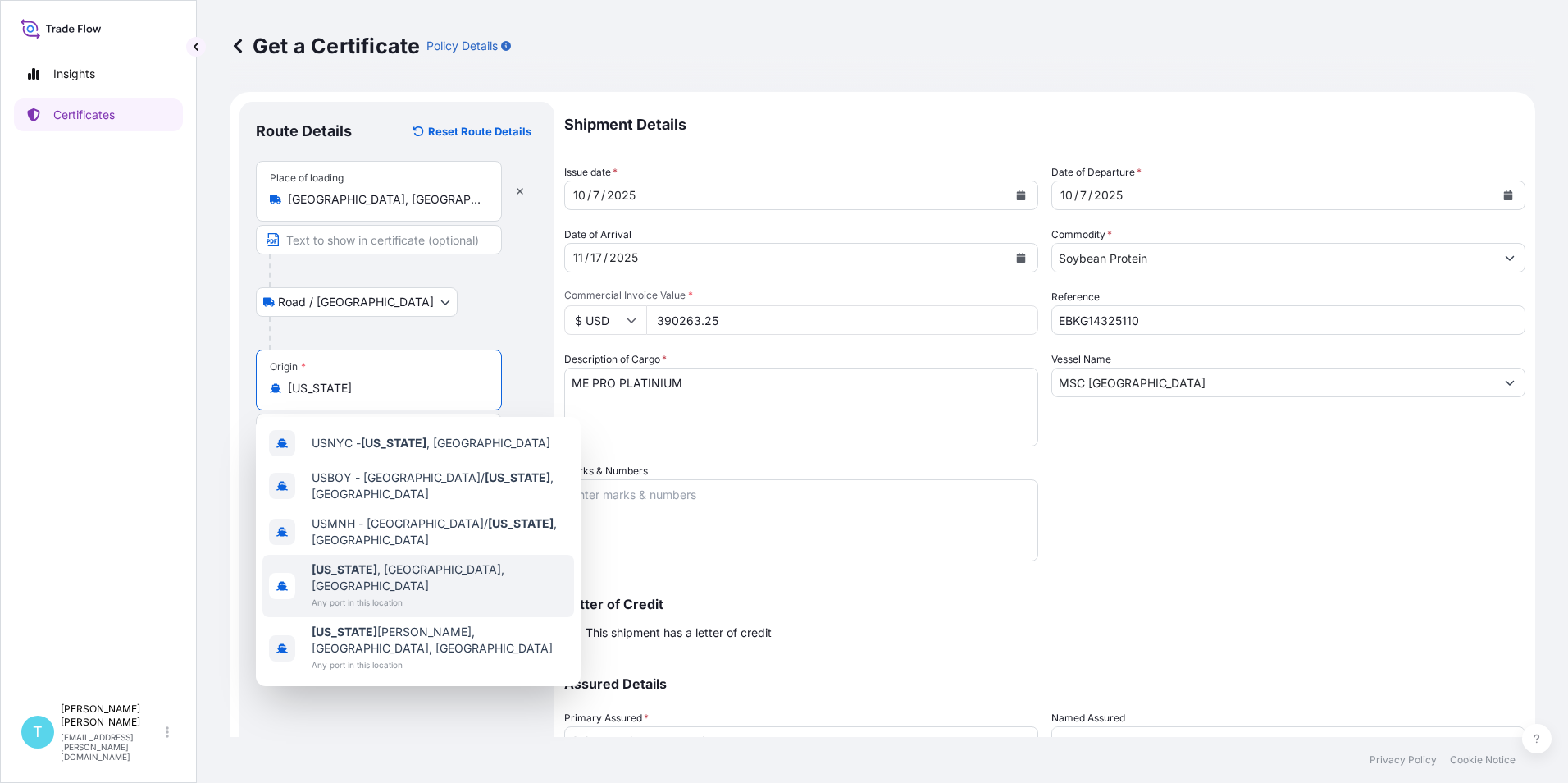
click at [322, 594] on span "Any port in this location" at bounding box center [439, 602] width 256 height 17
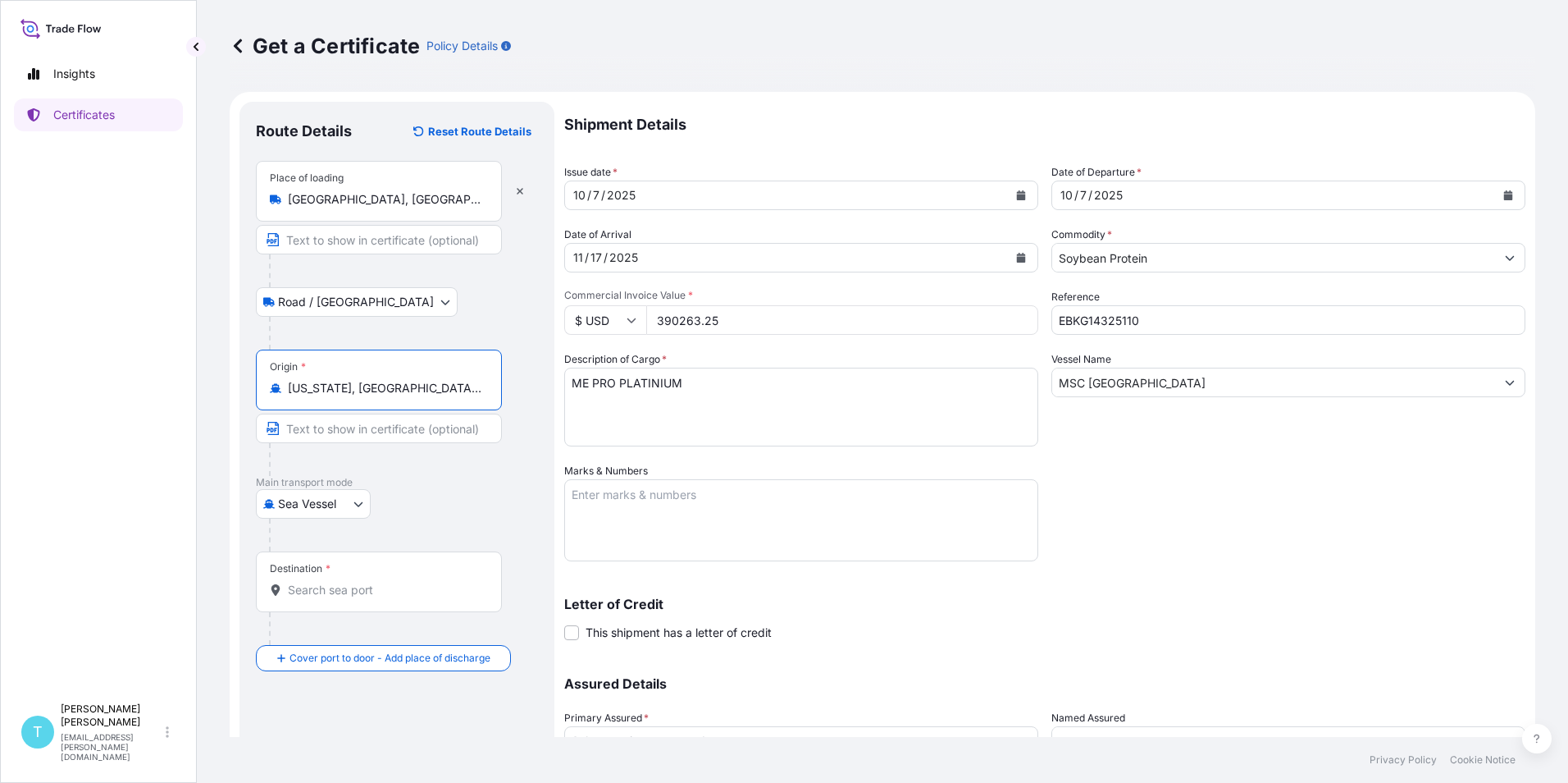
type input "[US_STATE], [GEOGRAPHIC_DATA], [GEOGRAPHIC_DATA]"
click at [334, 596] on input "Destination *" at bounding box center [384, 590] width 194 height 17
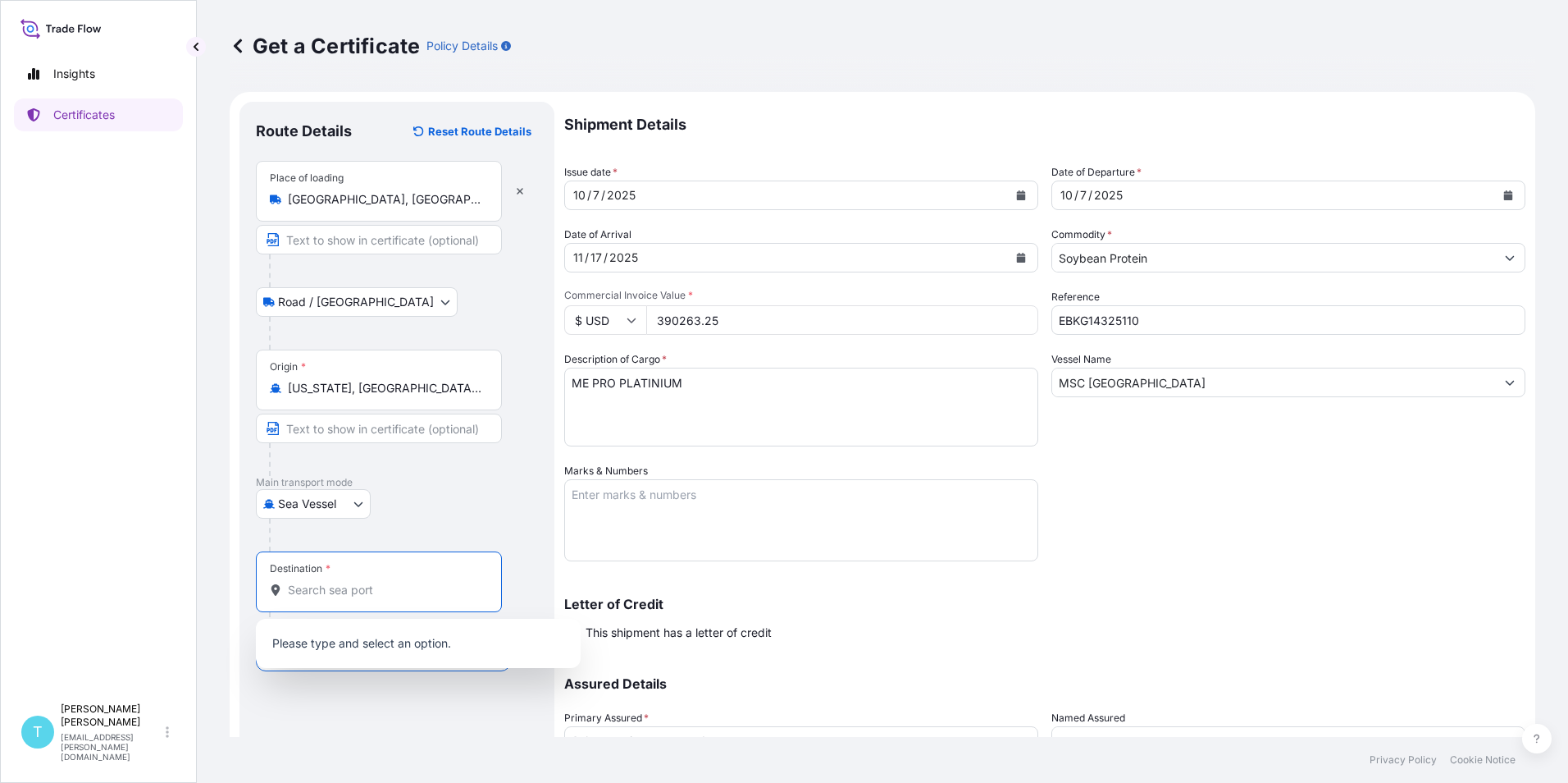
type input "N"
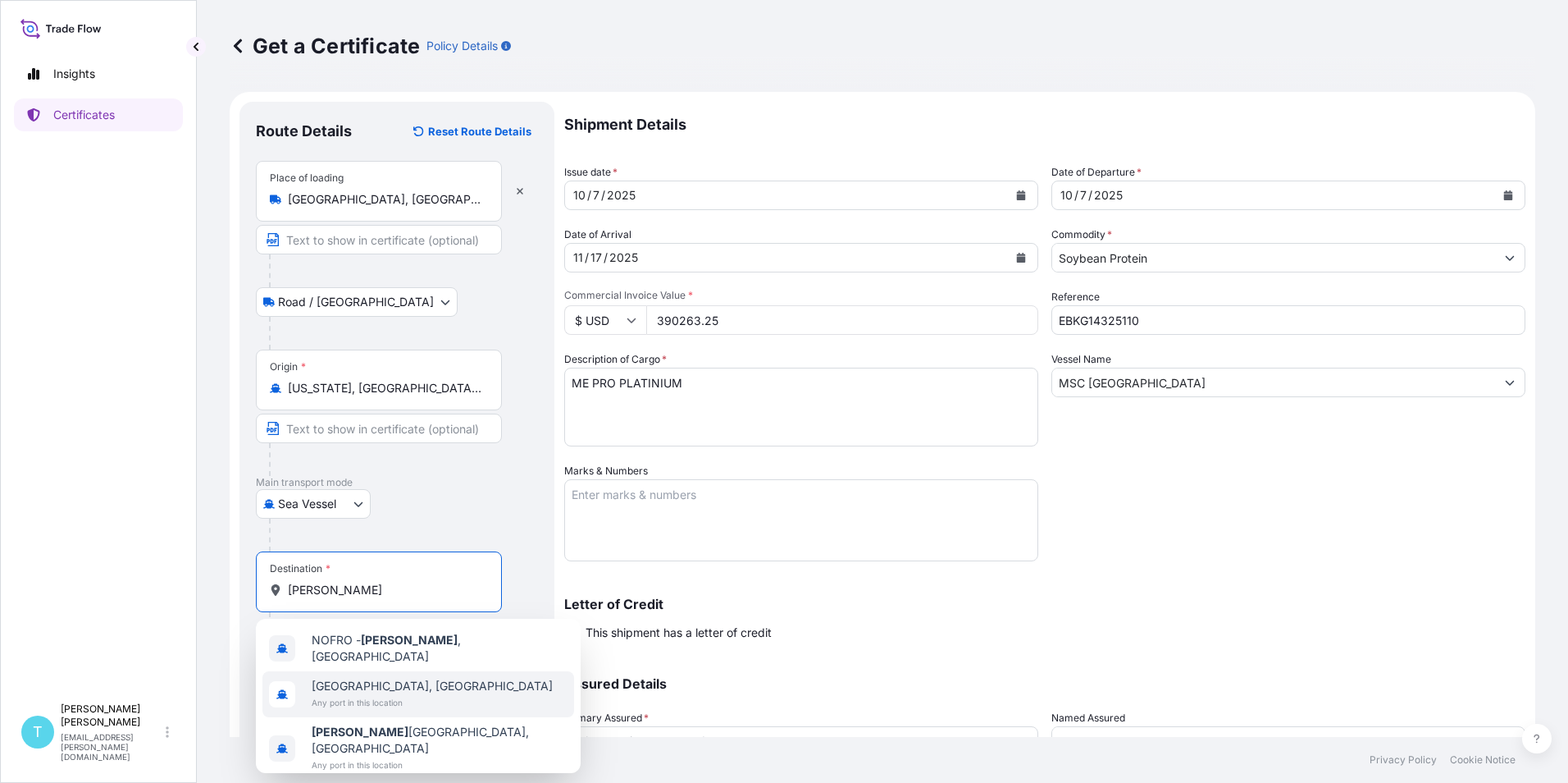
click at [428, 692] on div "[GEOGRAPHIC_DATA], [GEOGRAPHIC_DATA] Any port in this location" at bounding box center [418, 694] width 311 height 46
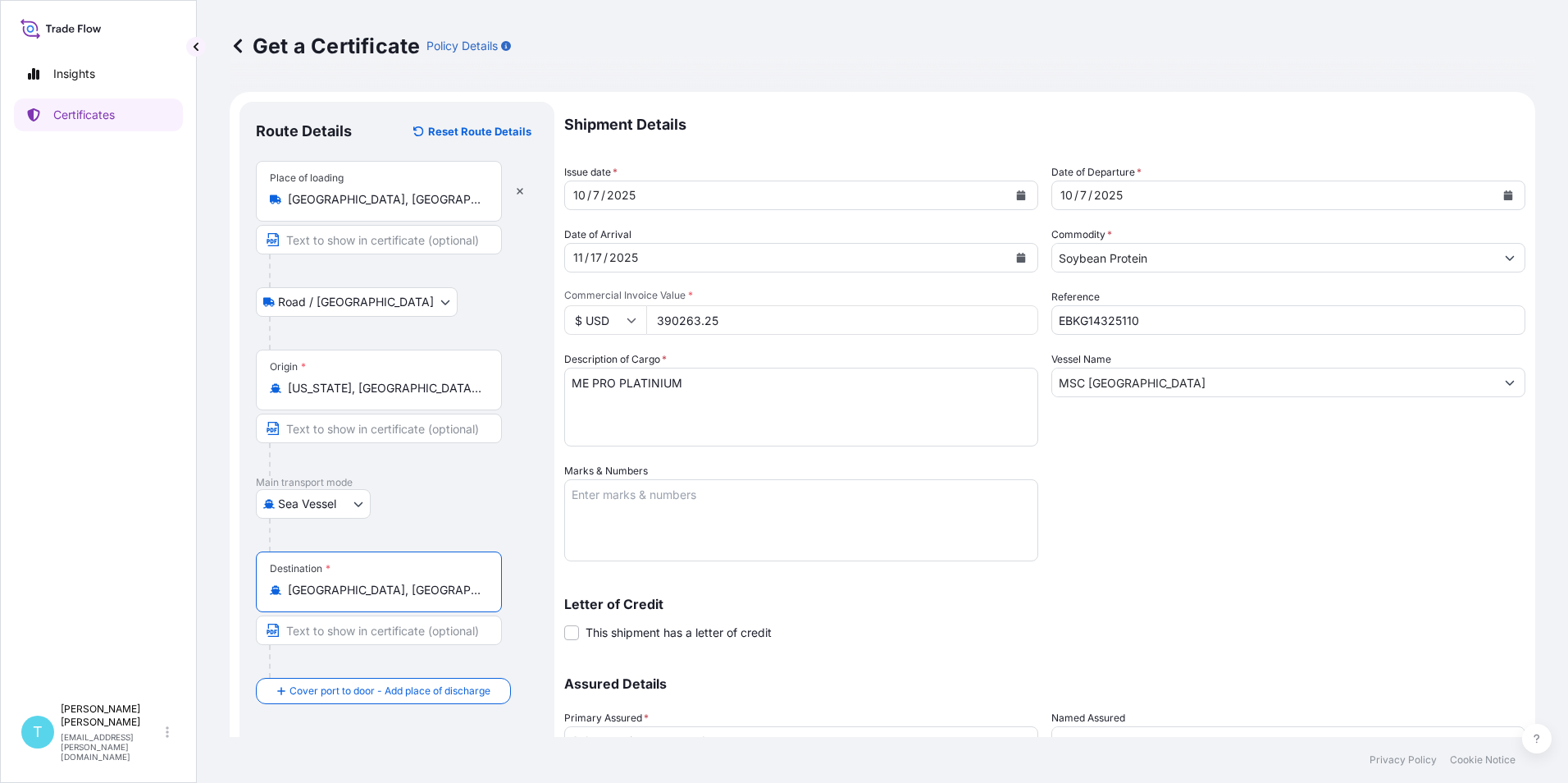
type input "[GEOGRAPHIC_DATA], [GEOGRAPHIC_DATA]"
click at [1021, 616] on div "Letter of Credit This shipment has a letter of credit Letter of credit * Letter…" at bounding box center [1045, 619] width 961 height 43
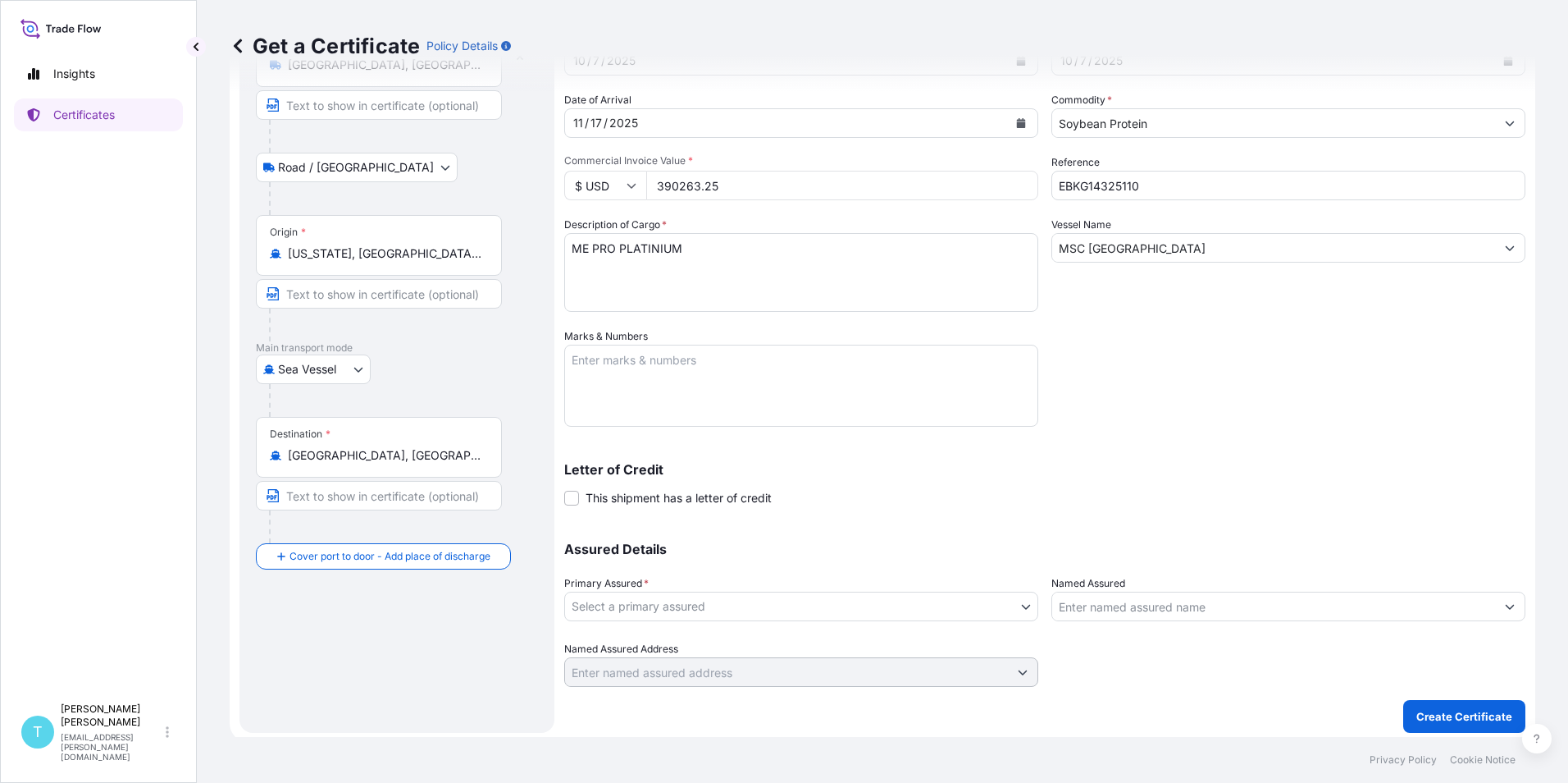
scroll to position [140, 0]
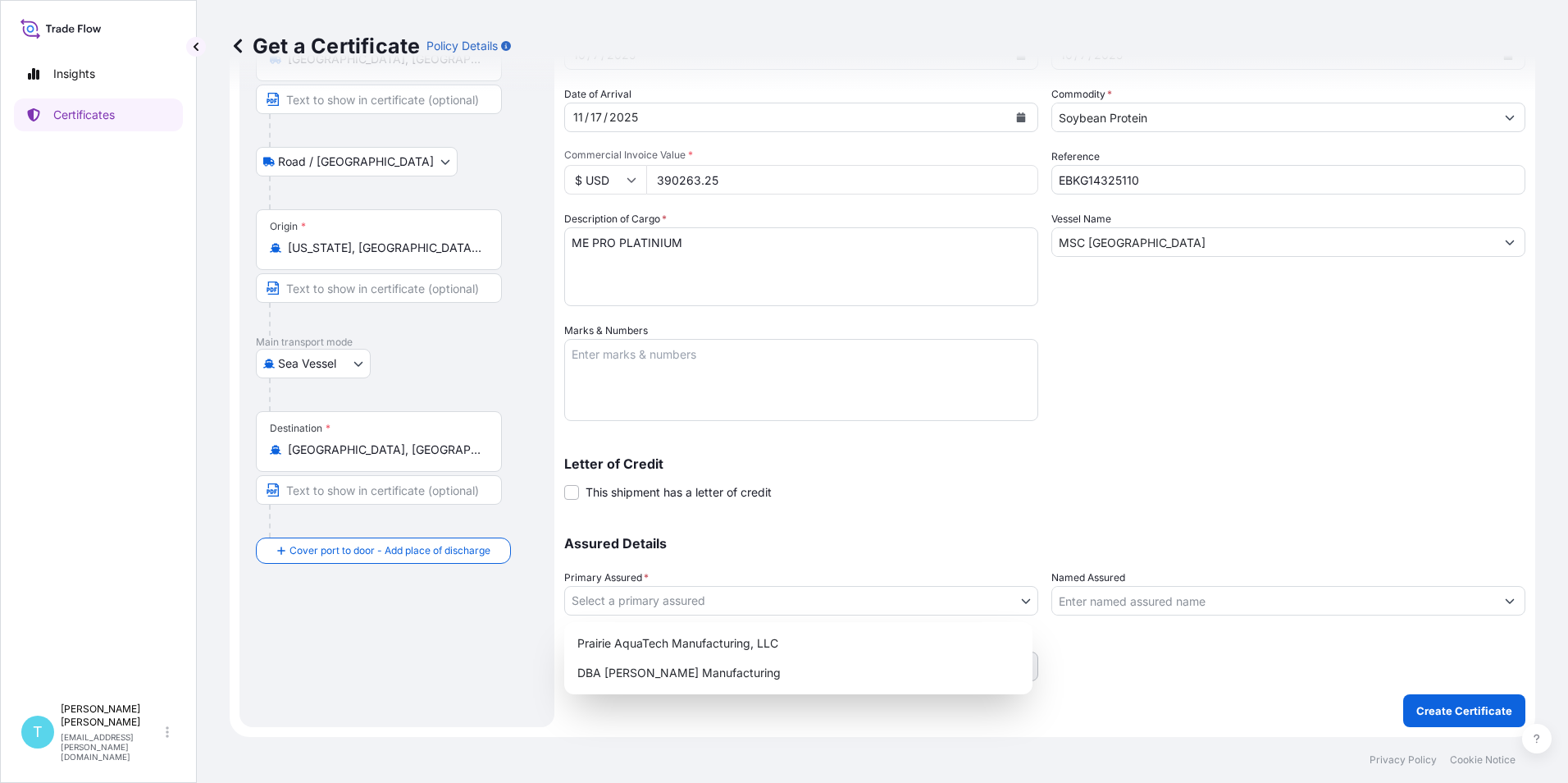
click at [828, 602] on body "Insights Certificates T [PERSON_NAME] [PERSON_NAME][EMAIL_ADDRESS][PERSON_NAME]…" at bounding box center [784, 391] width 1568 height 783
click at [720, 640] on div "Prairie AquaTech Manufacturing, LLC" at bounding box center [798, 644] width 455 height 30
select select "32206"
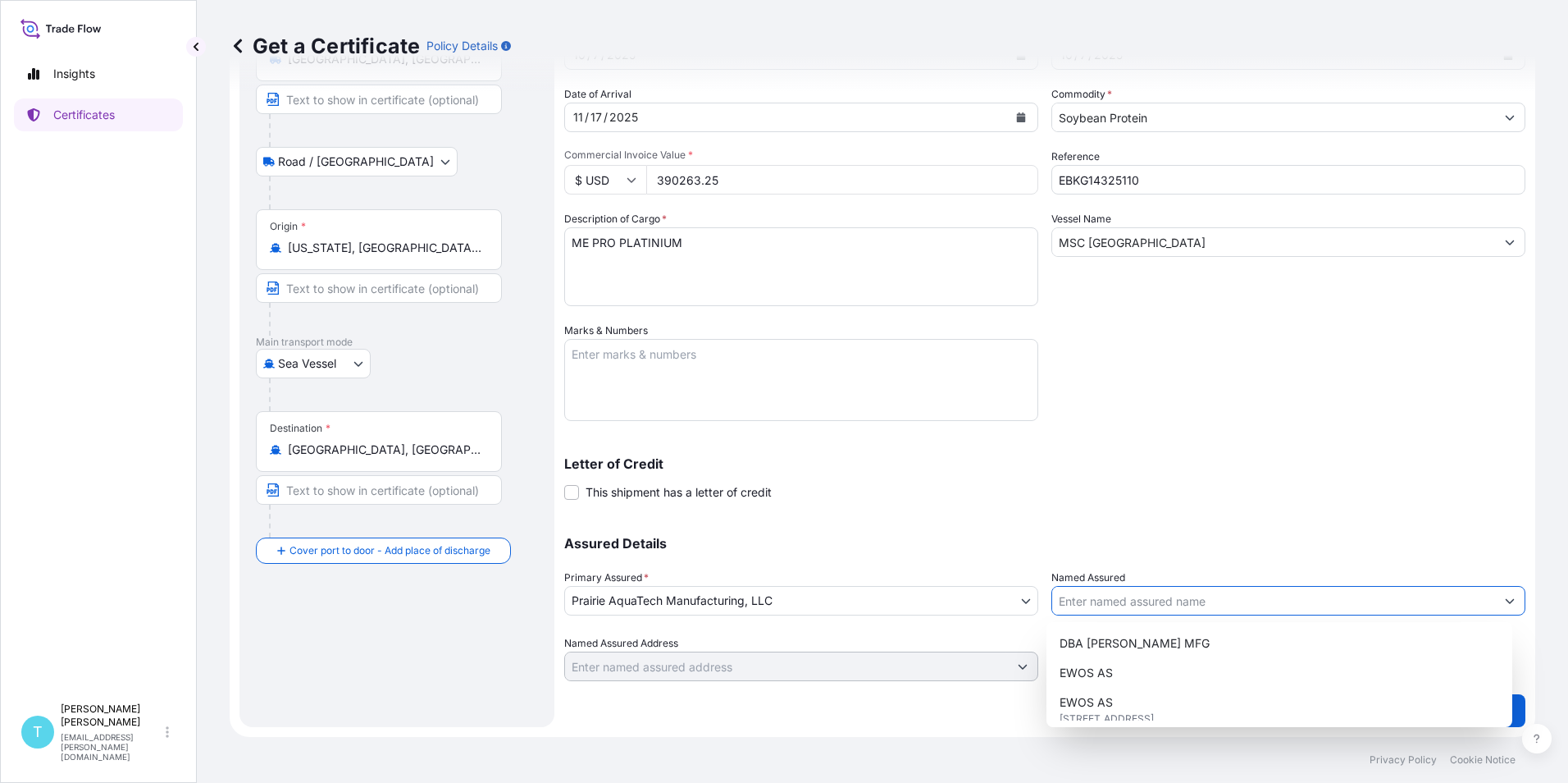
click at [1201, 600] on input "Named Assured" at bounding box center [1273, 601] width 443 height 30
click at [1122, 711] on span "[STREET_ADDRESS]" at bounding box center [1106, 719] width 94 height 17
type input "EWOS AS"
type input "[STREET_ADDRESS]"
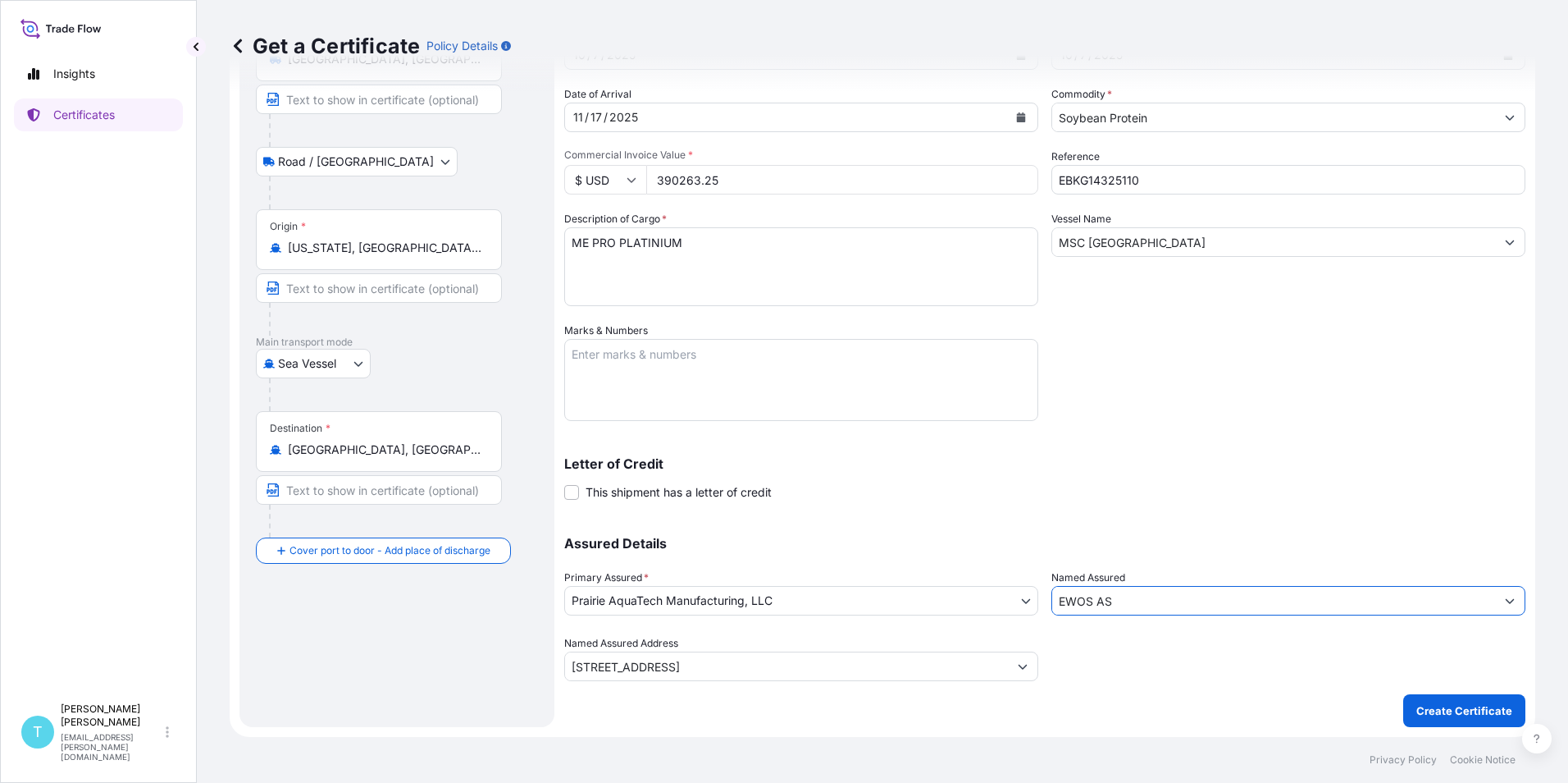
click at [1139, 419] on div "Shipment Details Issue date * [DATE] Date of Departure * [DATE] Date of Arrival…" at bounding box center [1045, 321] width 961 height 719
click at [1442, 703] on p "Create Certificate" at bounding box center [1464, 711] width 96 height 17
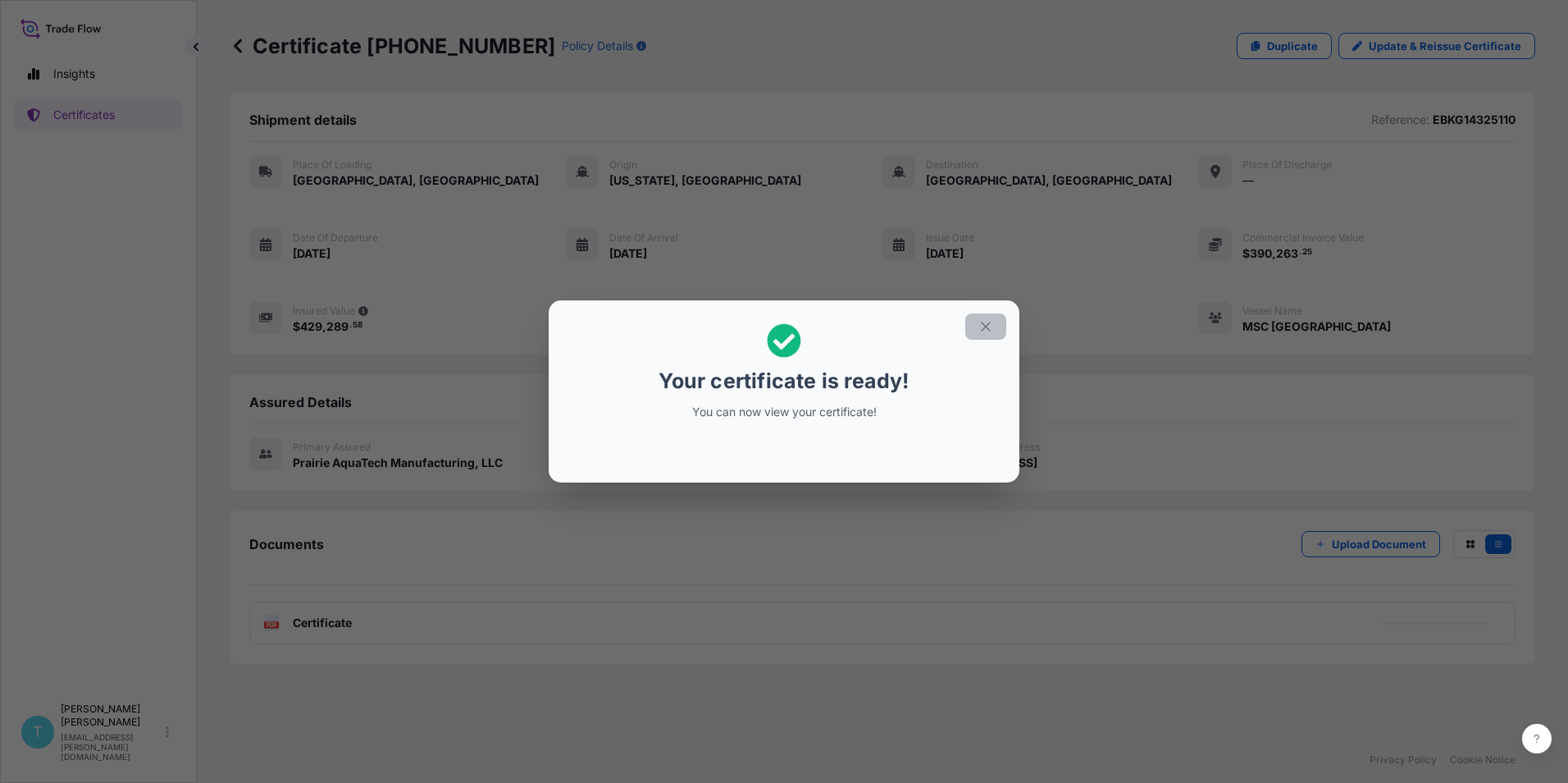
click at [985, 320] on icon "button" at bounding box center [986, 326] width 15 height 15
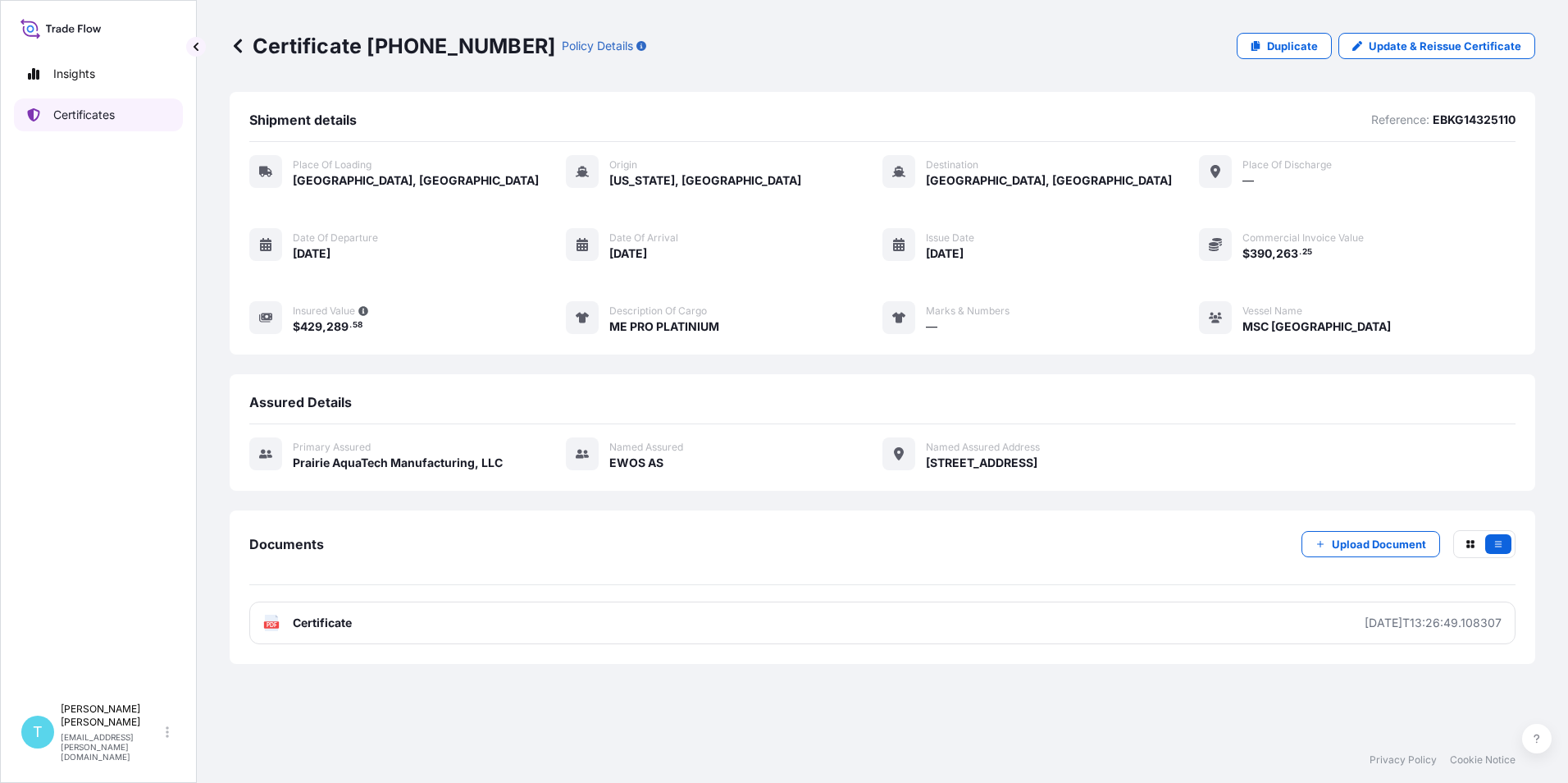
click at [71, 113] on p "Certificates" at bounding box center [84, 115] width 62 height 17
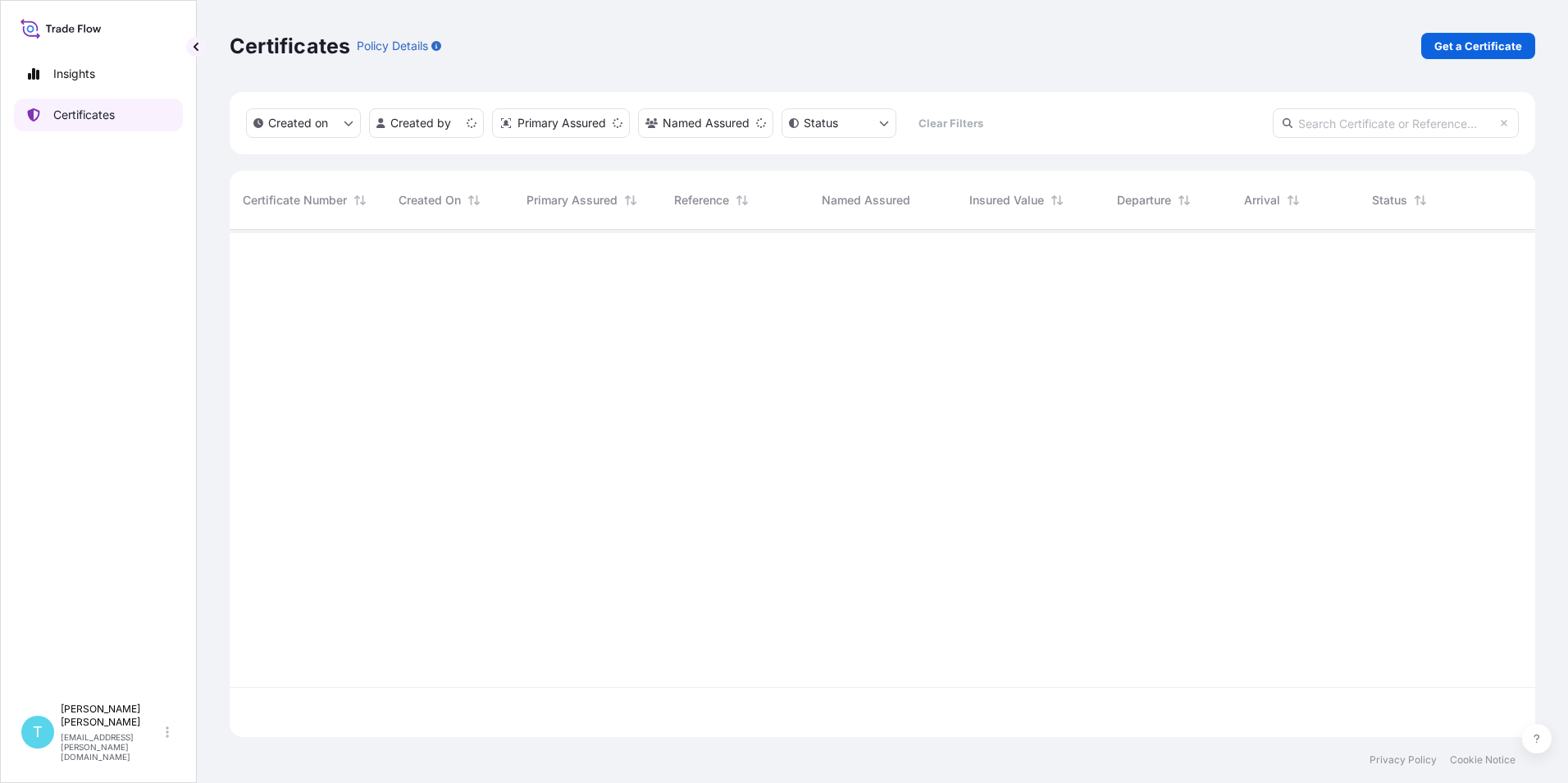
scroll to position [504, 1293]
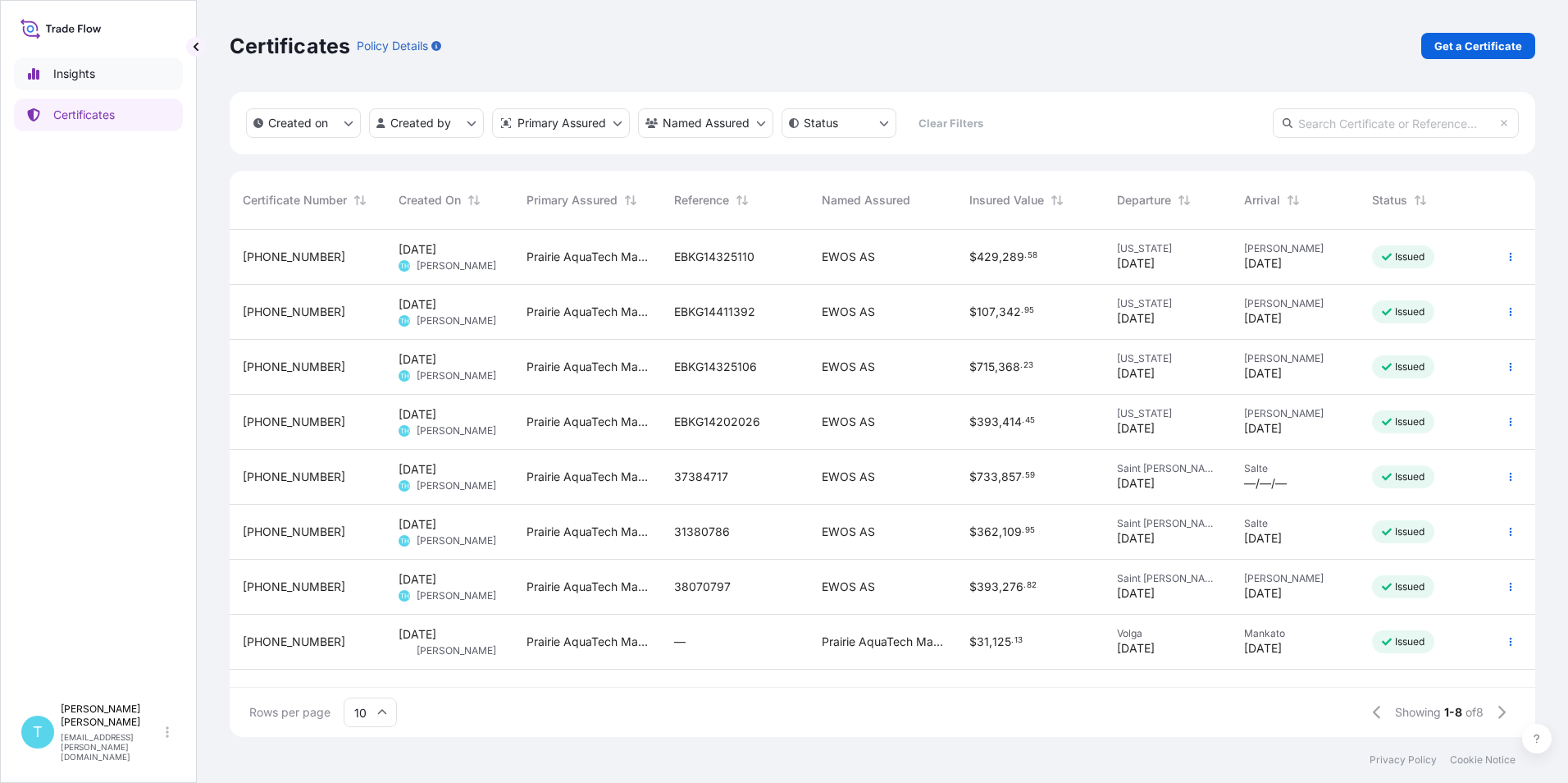
click at [64, 74] on p "Insights" at bounding box center [74, 74] width 42 height 17
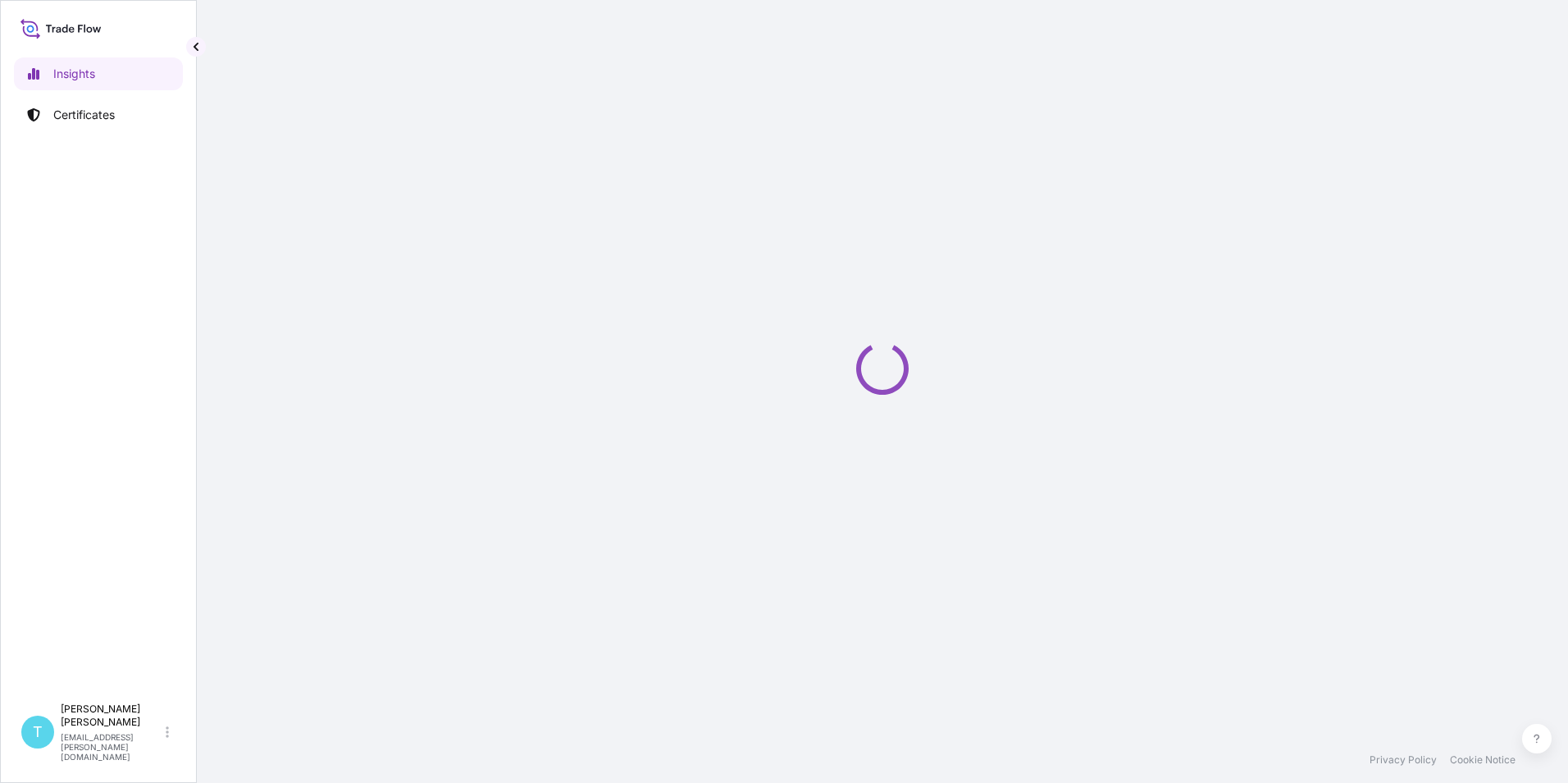
select select "2025"
